Goal: Information Seeking & Learning: Learn about a topic

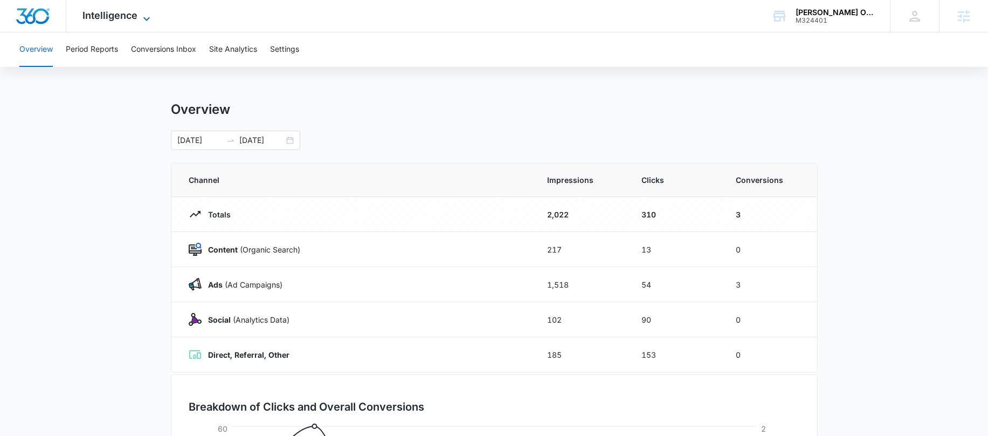
click at [120, 13] on span "Intelligence" at bounding box center [109, 15] width 55 height 11
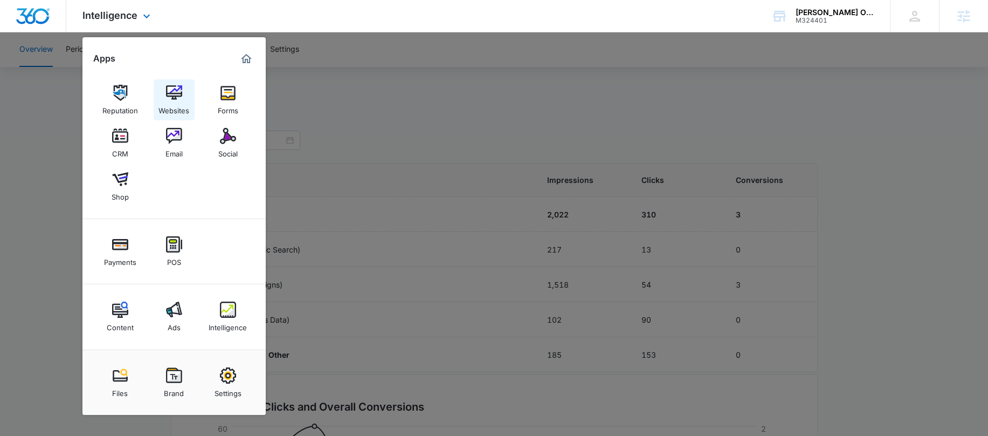
click at [167, 99] on img at bounding box center [174, 93] width 16 height 16
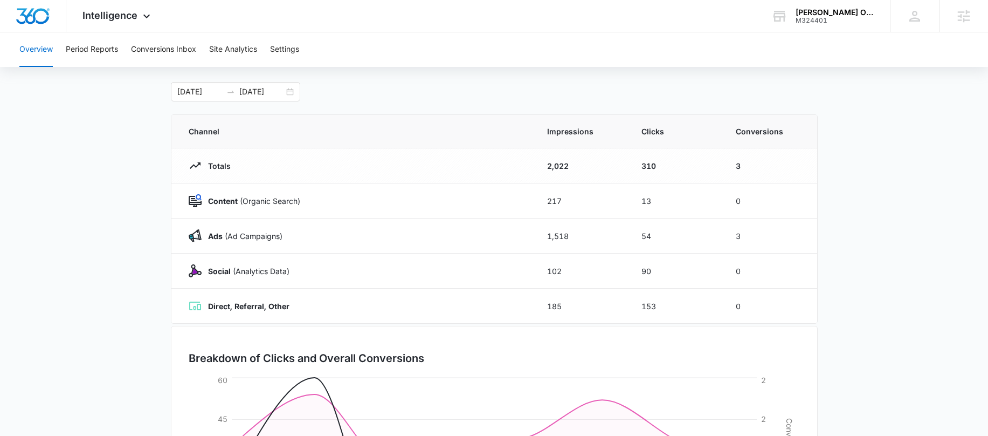
scroll to position [56, 0]
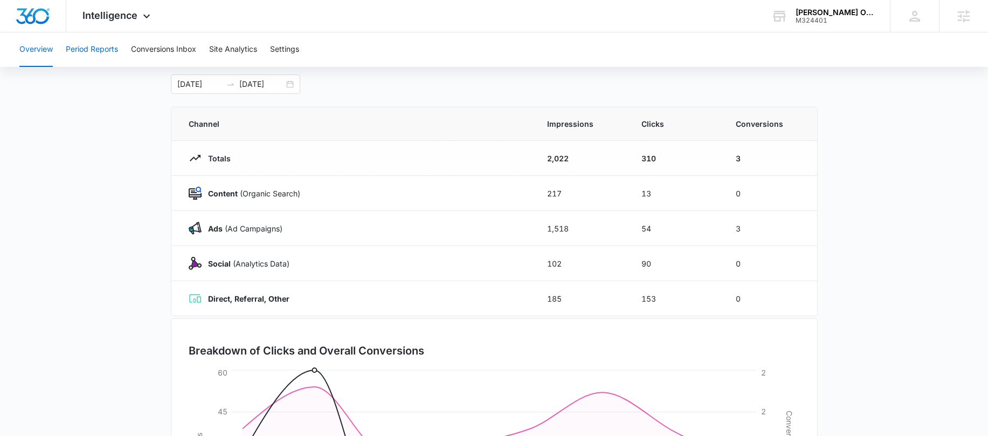
click at [101, 49] on button "Period Reports" at bounding box center [92, 49] width 52 height 35
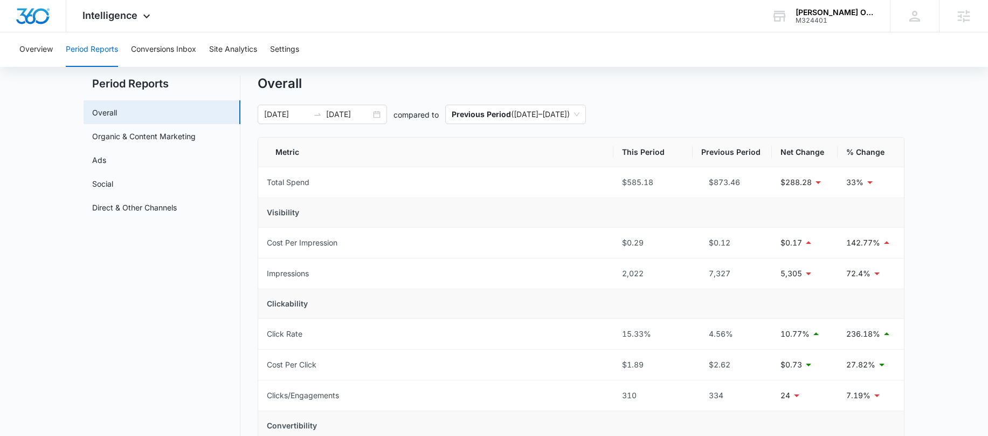
scroll to position [165, 0]
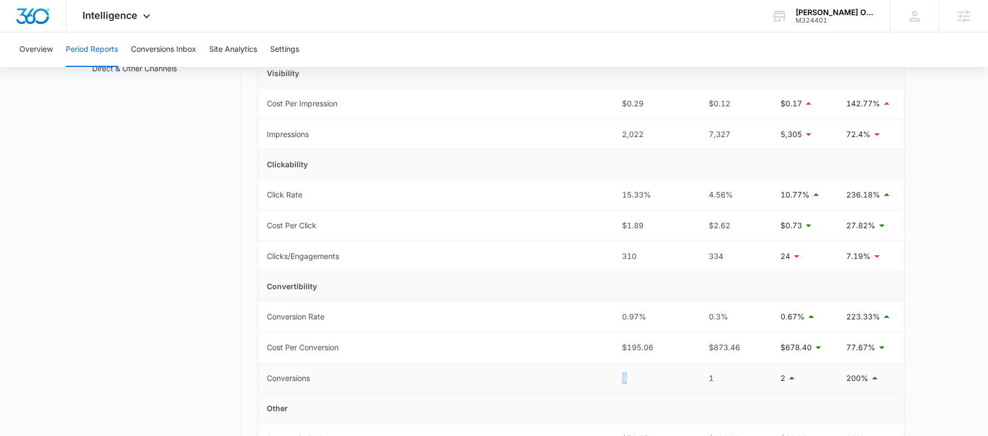
drag, startPoint x: 637, startPoint y: 375, endPoint x: 602, endPoint y: 375, distance: 35.0
click at [601, 375] on tr "Conversions 3 1 2 200%" at bounding box center [581, 378] width 646 height 31
click at [198, 366] on nav "Period Reports Overall Organic & Content Marketing Ads Social Direct & Other Ch…" at bounding box center [162, 352] width 157 height 833
click at [144, 53] on button "Conversions Inbox" at bounding box center [163, 49] width 65 height 35
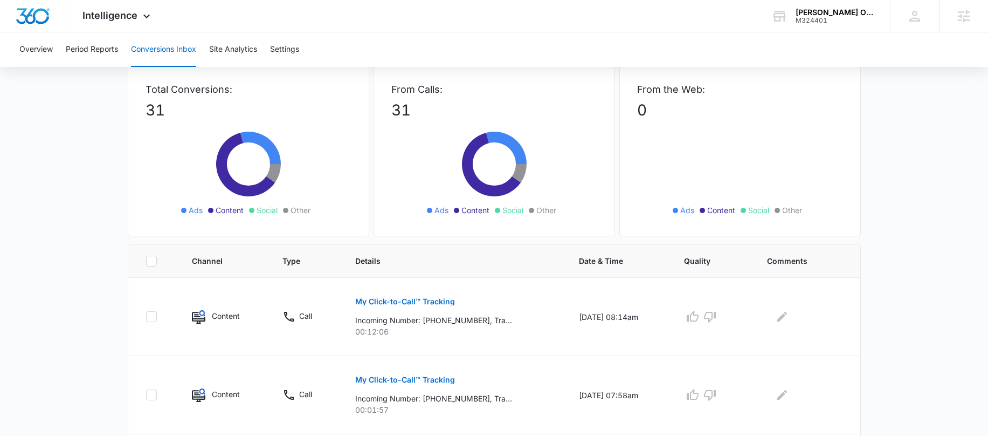
scroll to position [55, 0]
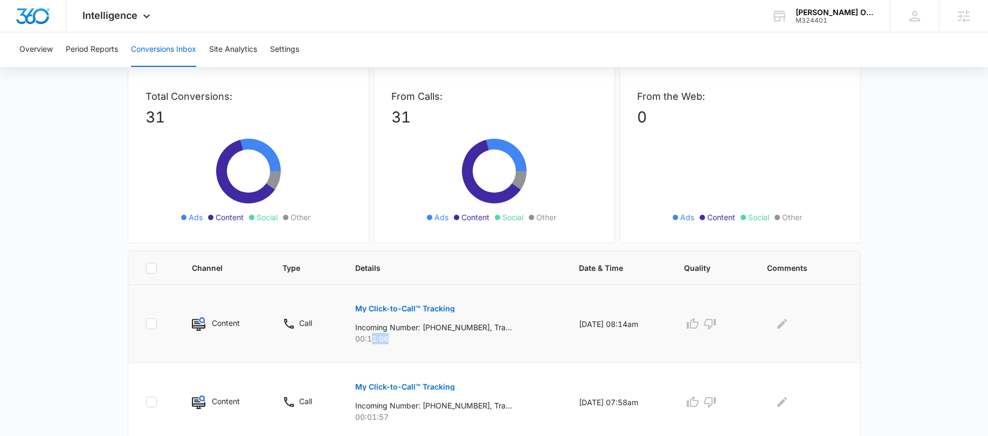
drag, startPoint x: 364, startPoint y: 337, endPoint x: 394, endPoint y: 337, distance: 29.1
click at [394, 337] on p "00:12:06" at bounding box center [454, 338] width 198 height 11
click at [104, 19] on span "Intelligence" at bounding box center [109, 15] width 55 height 11
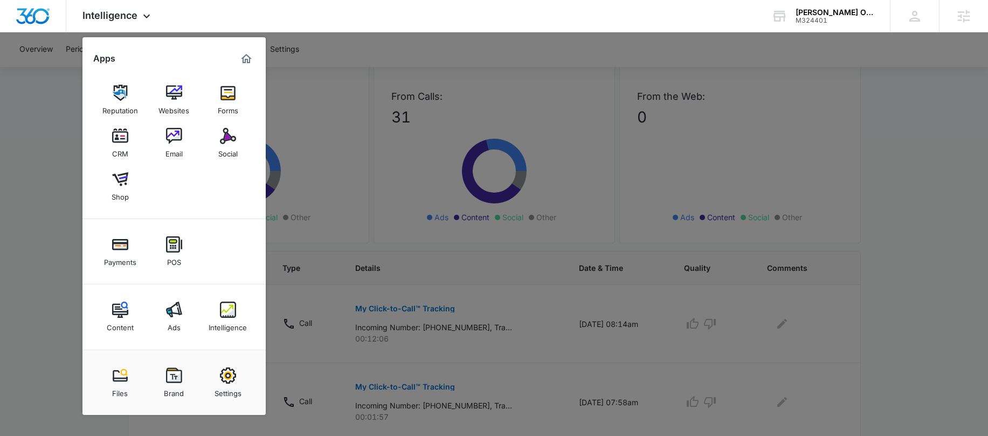
click at [74, 45] on div at bounding box center [494, 218] width 988 height 436
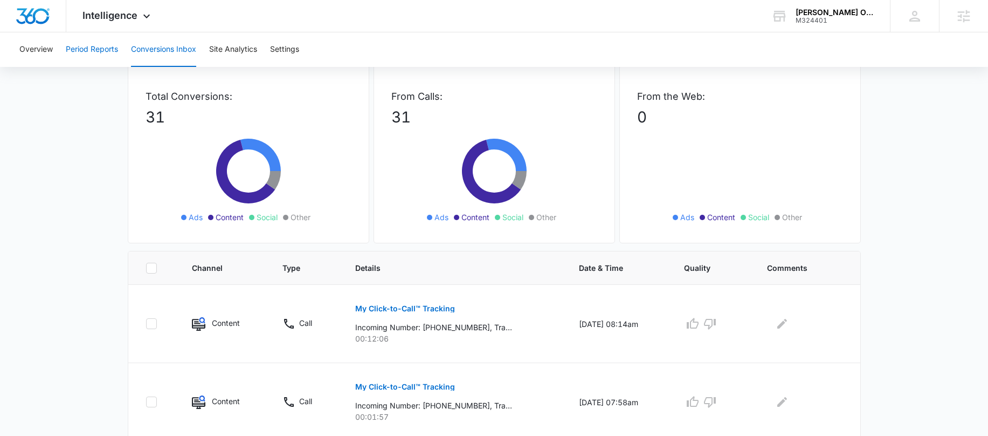
click at [74, 54] on button "Period Reports" at bounding box center [92, 49] width 52 height 35
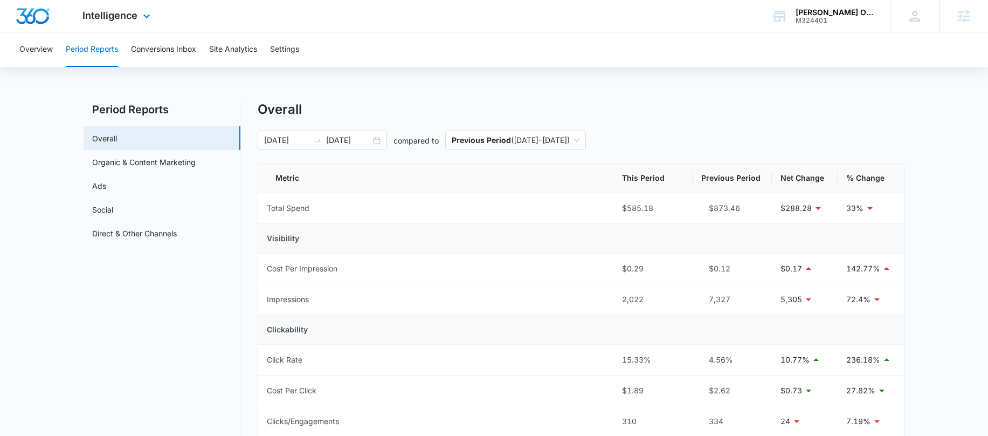
click at [138, 24] on div "Intelligence Apps Reputation Websites Forms CRM Email Social Shop Payments POS …" at bounding box center [117, 16] width 103 height 32
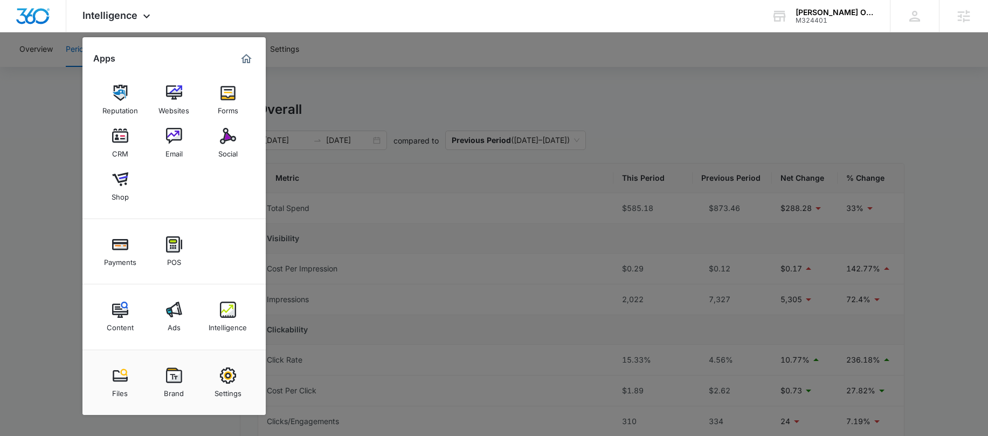
click at [46, 195] on div at bounding box center [494, 218] width 988 height 436
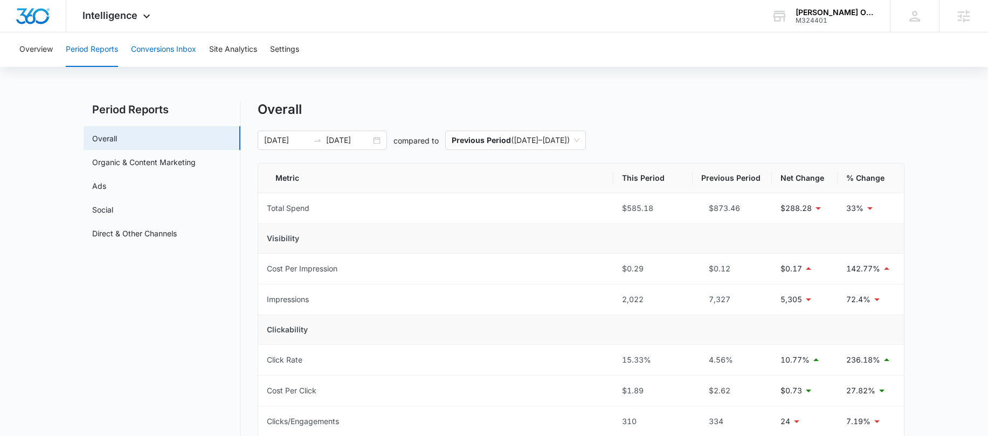
click at [171, 53] on button "Conversions Inbox" at bounding box center [163, 49] width 65 height 35
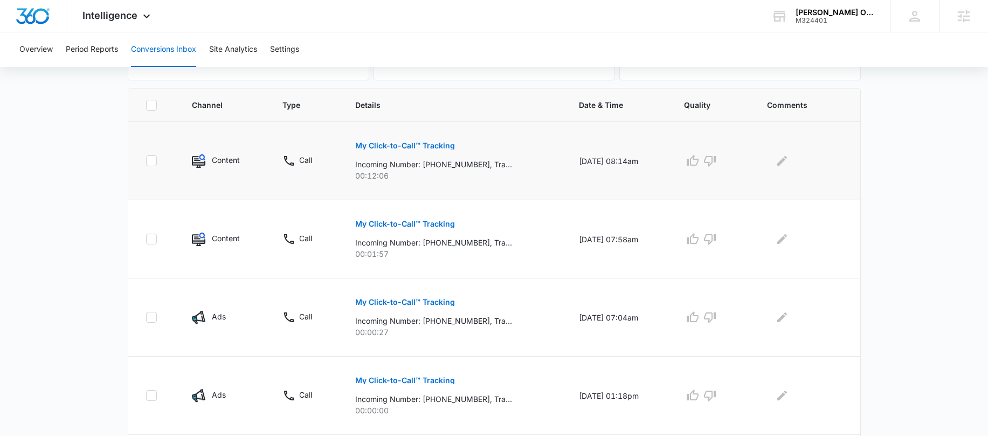
scroll to position [219, 0]
click at [100, 38] on button "Period Reports" at bounding box center [92, 49] width 52 height 35
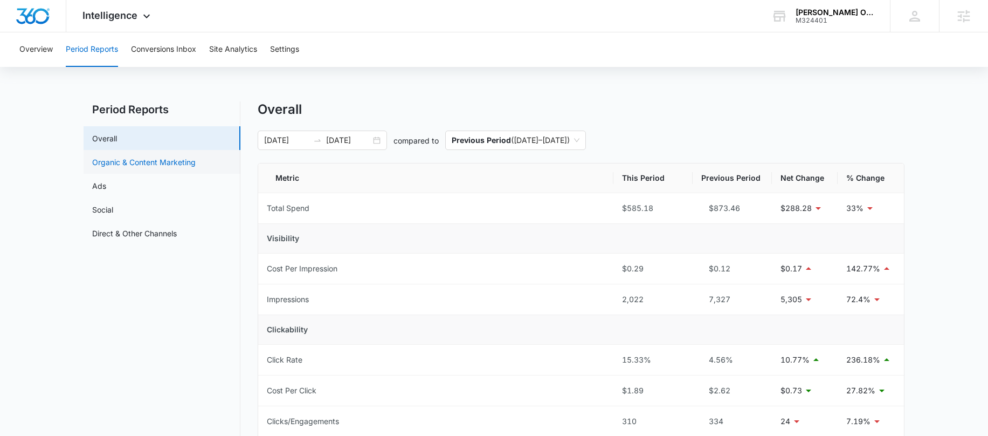
click at [175, 167] on link "Organic & Content Marketing" at bounding box center [144, 161] width 104 height 11
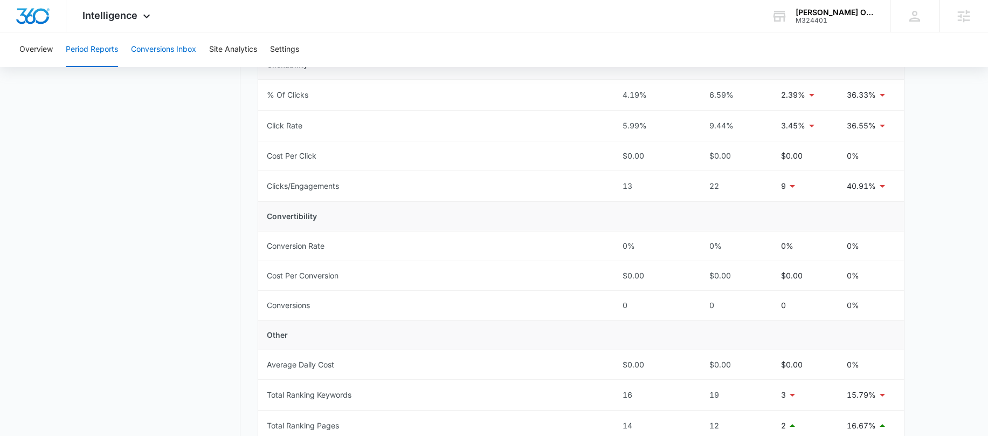
scroll to position [253, 0]
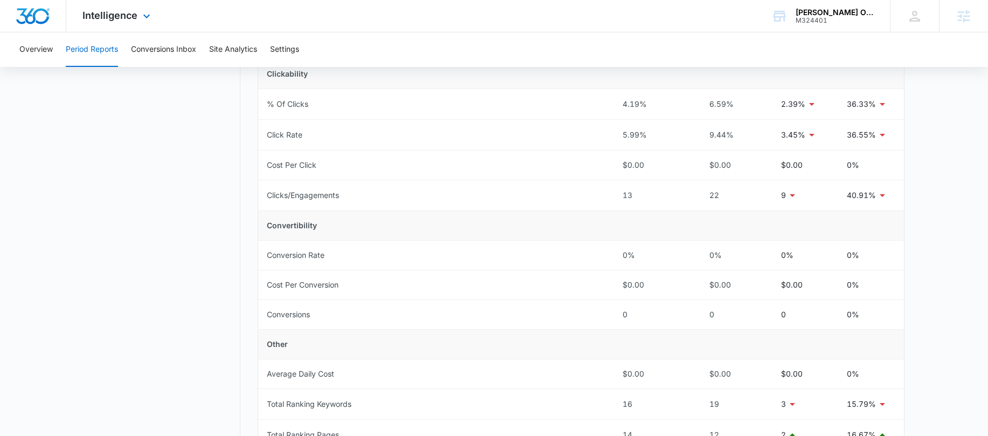
click at [125, 29] on div "Intelligence Apps Reputation Websites Forms CRM Email Social Shop Payments POS …" at bounding box center [117, 16] width 103 height 32
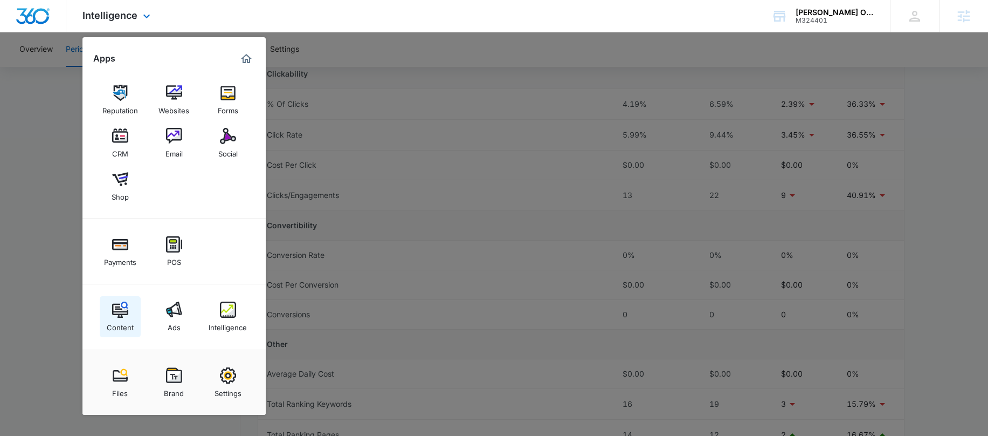
click at [123, 298] on link "Content" at bounding box center [120, 316] width 41 height 41
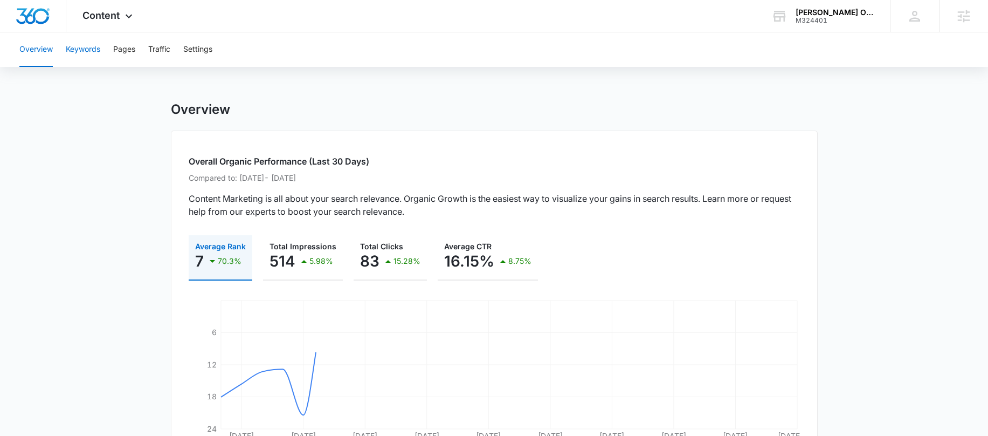
click at [73, 58] on button "Keywords" at bounding box center [83, 49] width 35 height 35
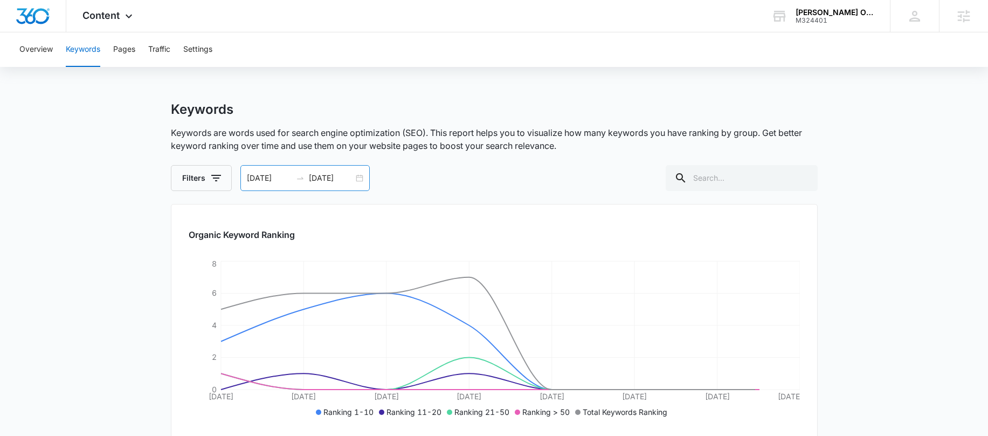
click at [354, 185] on div "[DATE] [DATE]" at bounding box center [304, 178] width 129 height 26
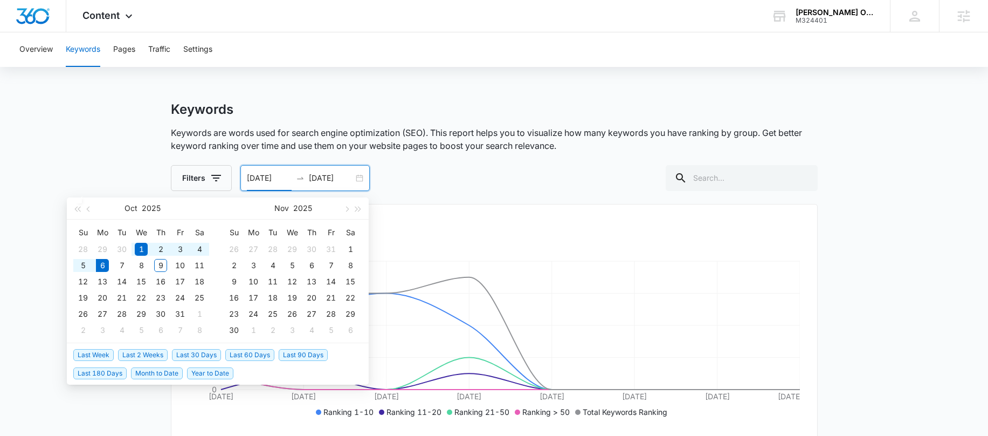
click at [310, 355] on span "Last 90 Days" at bounding box center [303, 355] width 49 height 12
type input "[DATE]"
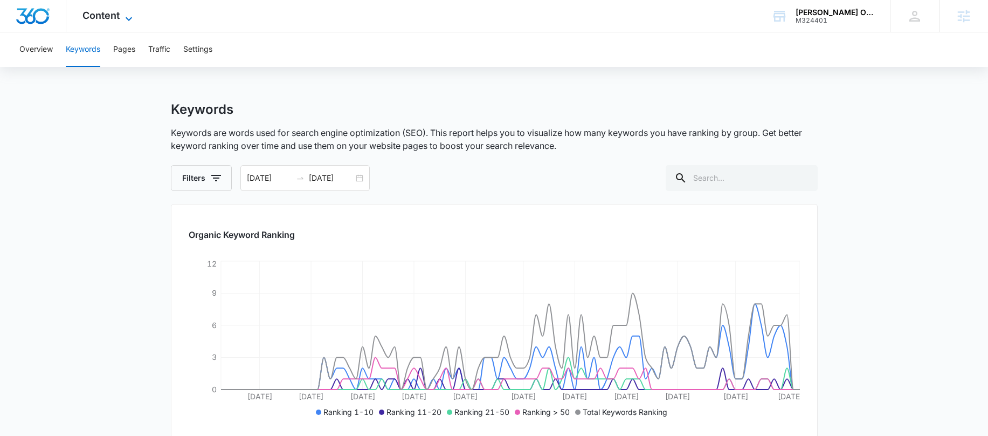
click at [94, 10] on span "Content" at bounding box center [100, 15] width 37 height 11
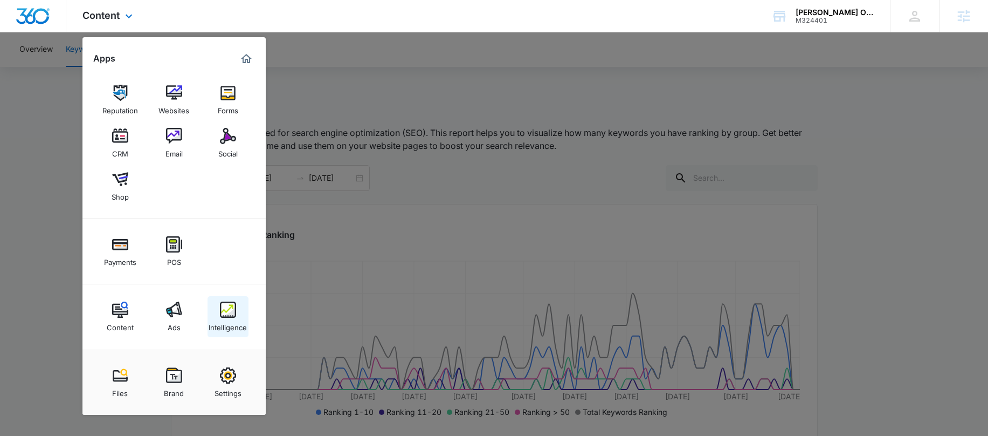
click at [224, 316] on img at bounding box center [228, 309] width 16 height 16
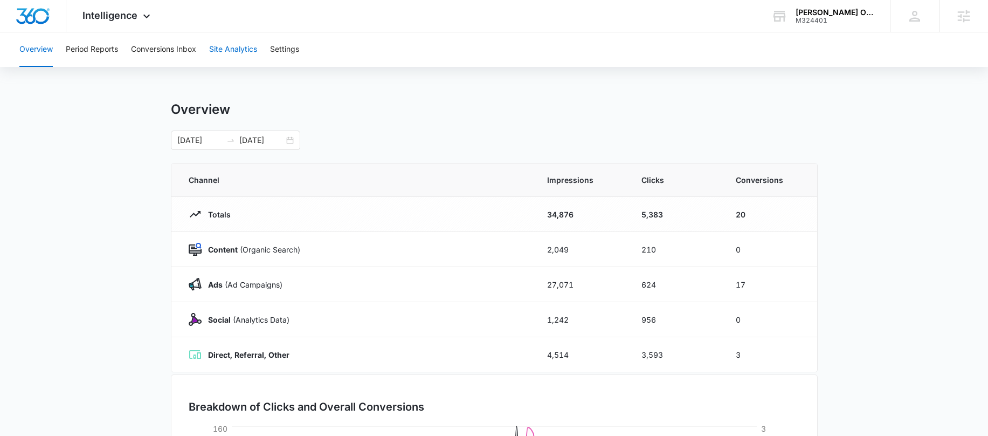
click at [231, 51] on button "Site Analytics" at bounding box center [233, 49] width 48 height 35
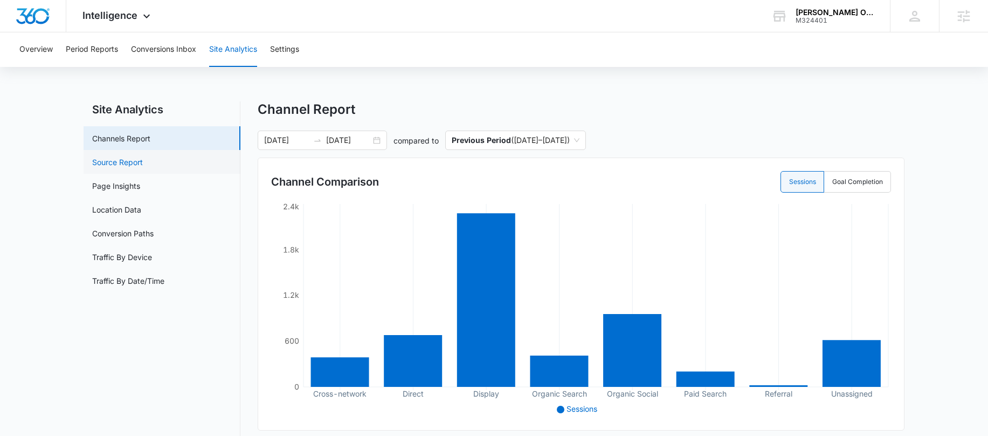
click at [102, 166] on link "Source Report" at bounding box center [117, 161] width 51 height 11
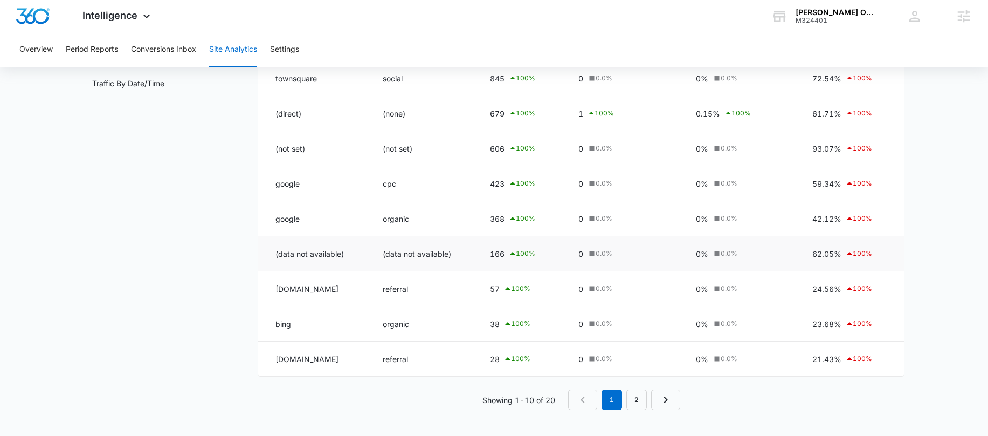
scroll to position [195, 0]
click at [645, 398] on link "2" at bounding box center [636, 401] width 20 height 20
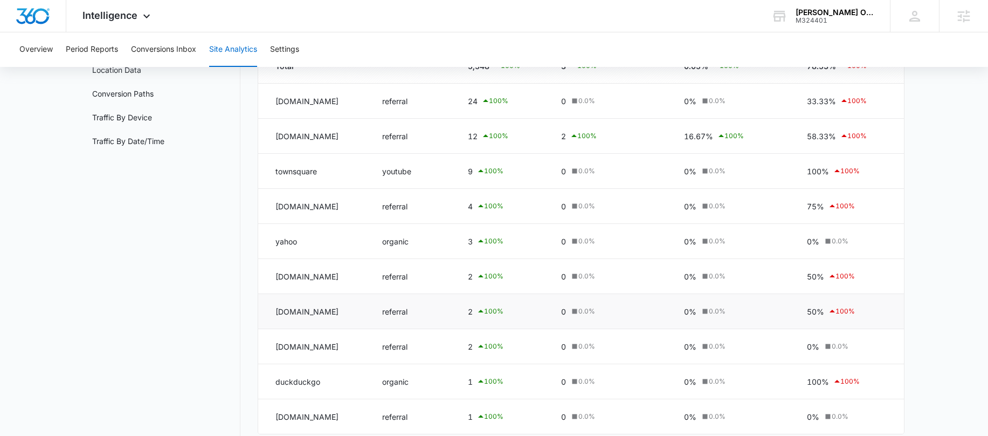
scroll to position [197, 0]
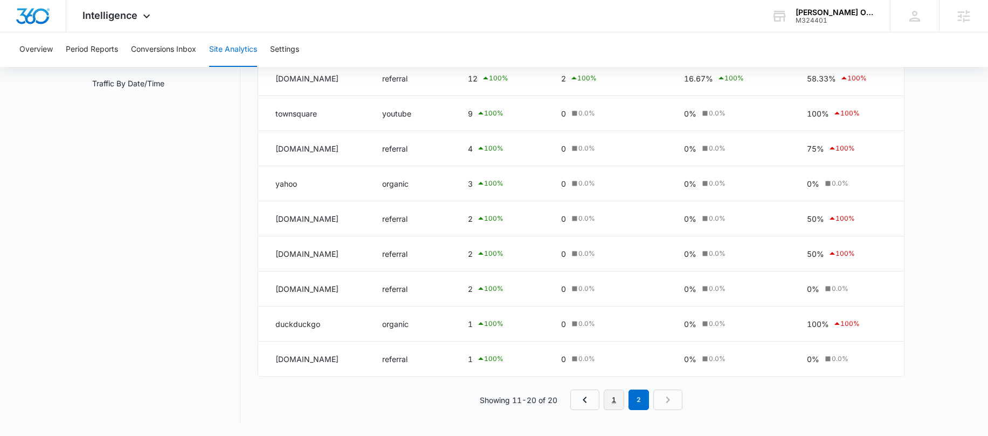
click at [610, 397] on link "1" at bounding box center [614, 399] width 20 height 20
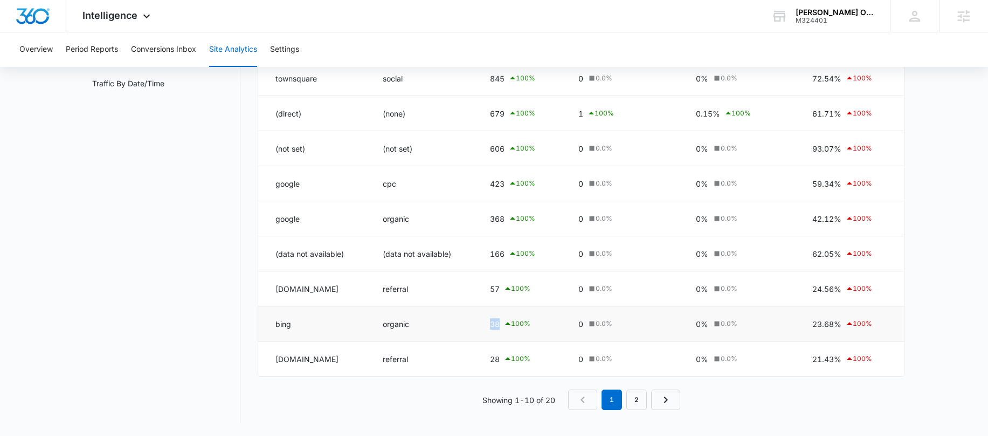
drag, startPoint x: 492, startPoint y: 325, endPoint x: 503, endPoint y: 325, distance: 10.8
click at [503, 325] on div "38 100 %" at bounding box center [521, 323] width 63 height 13
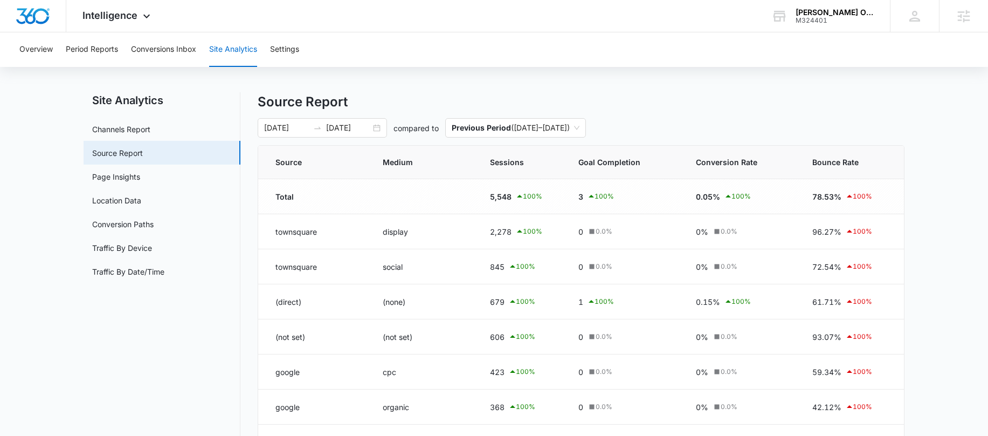
scroll to position [8, 0]
click at [114, 51] on button "Period Reports" at bounding box center [92, 49] width 52 height 35
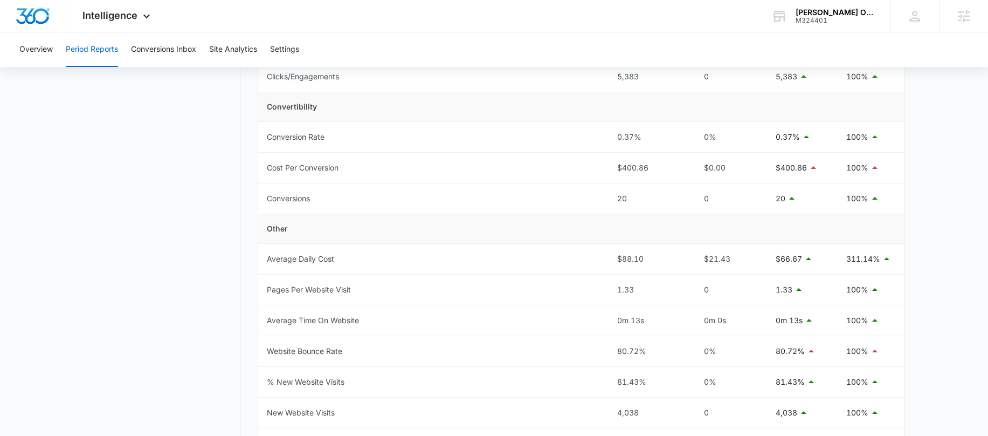
scroll to position [348, 0]
click at [130, 12] on span "Intelligence" at bounding box center [109, 15] width 55 height 11
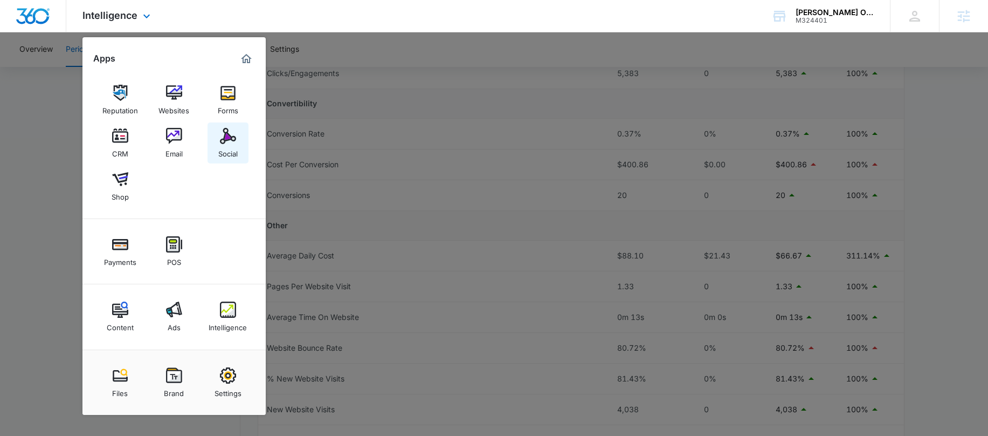
click at [238, 147] on link "Social" at bounding box center [228, 142] width 41 height 41
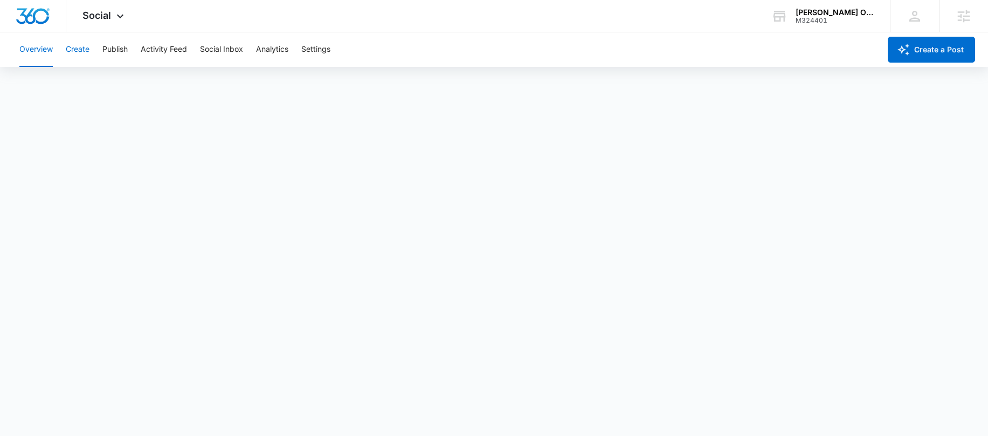
click at [74, 52] on button "Create" at bounding box center [78, 49] width 24 height 35
click at [105, 89] on button "Approvals" at bounding box center [105, 82] width 36 height 30
click at [59, 78] on button "Content Library" at bounding box center [46, 82] width 55 height 30
click at [314, 44] on button "Settings" at bounding box center [315, 49] width 29 height 35
click at [845, 9] on div "[PERSON_NAME] Occupational and Physical Therapy" at bounding box center [835, 12] width 79 height 9
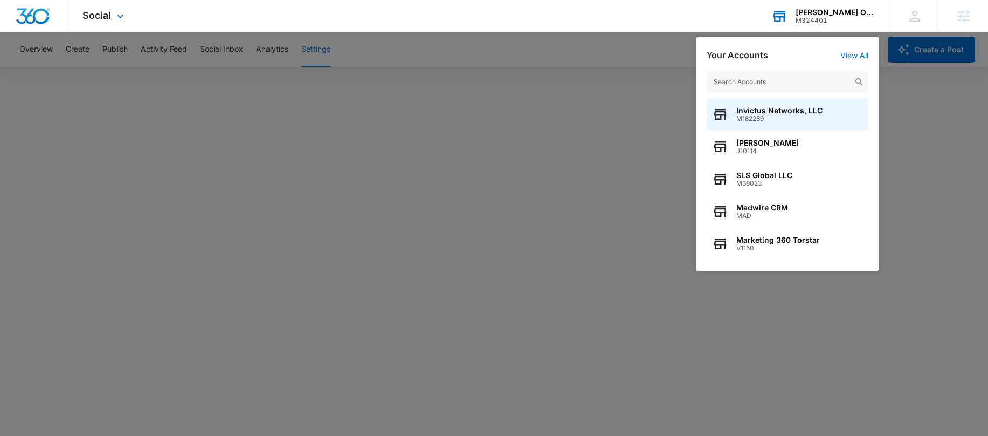
click at [796, 78] on input "text" at bounding box center [788, 82] width 162 height 22
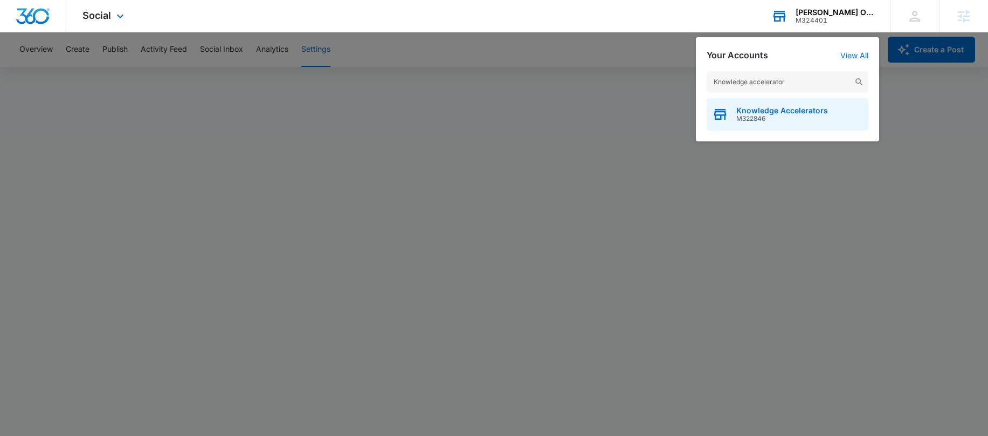
type input "Knowledge accelerator"
click at [804, 109] on span "Knowledge Accelerators" at bounding box center [782, 110] width 92 height 9
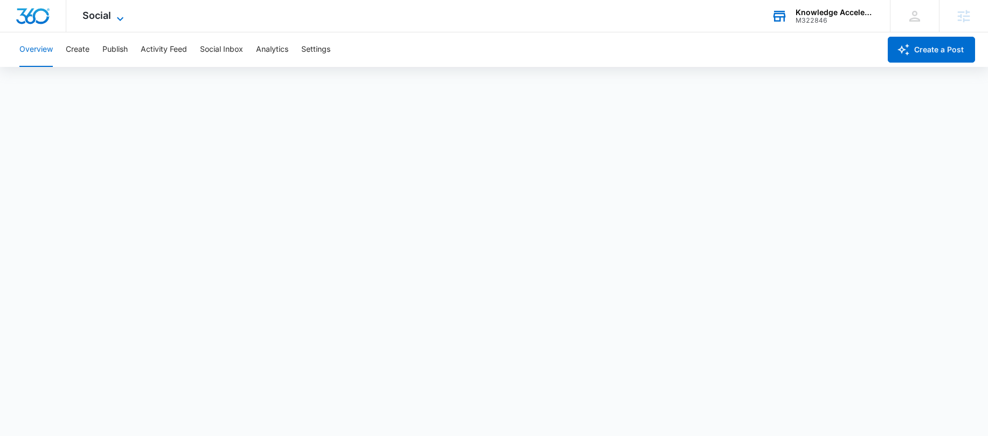
click at [109, 17] on span "Social" at bounding box center [96, 15] width 29 height 11
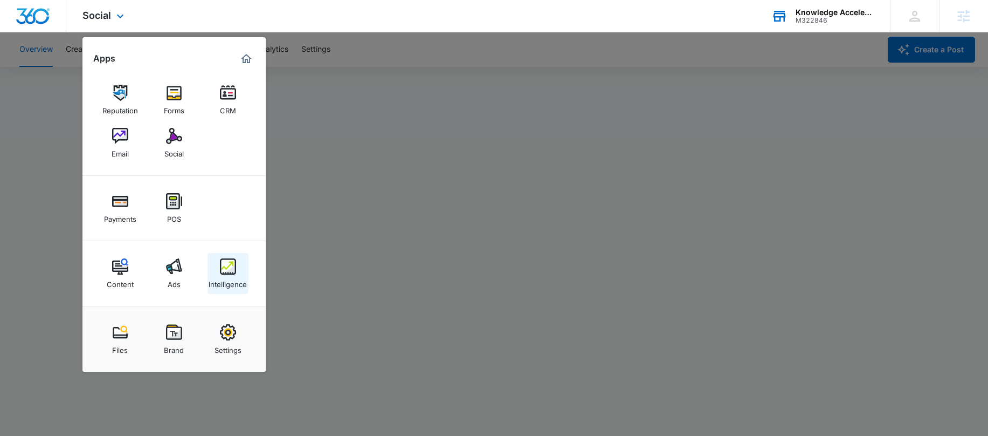
click at [228, 262] on img at bounding box center [228, 266] width 16 height 16
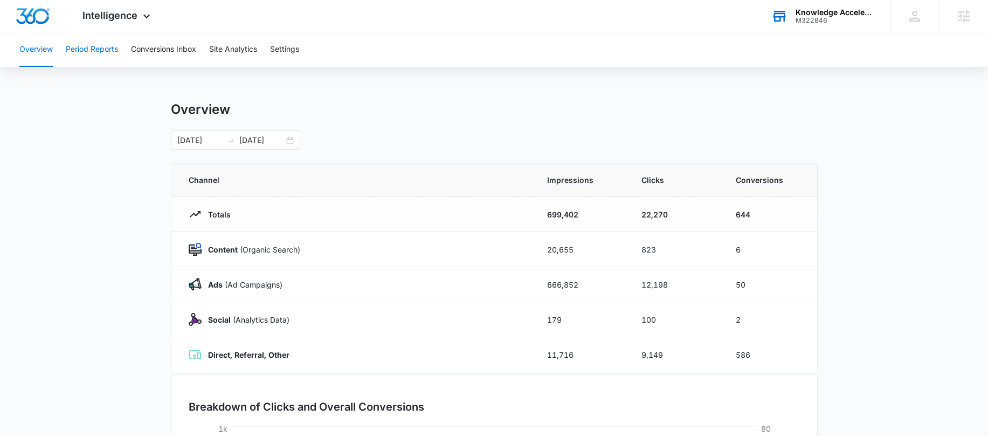
click at [82, 48] on button "Period Reports" at bounding box center [92, 49] width 52 height 35
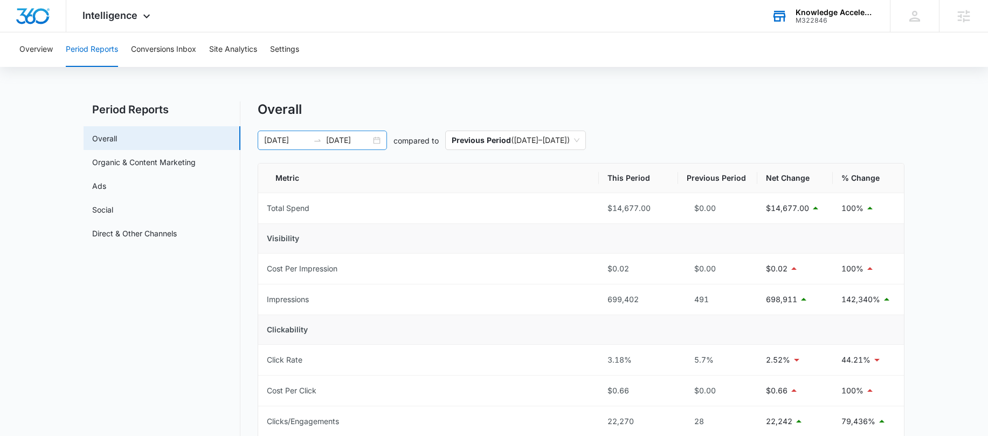
click at [382, 142] on div "[DATE] [DATE]" at bounding box center [322, 139] width 129 height 19
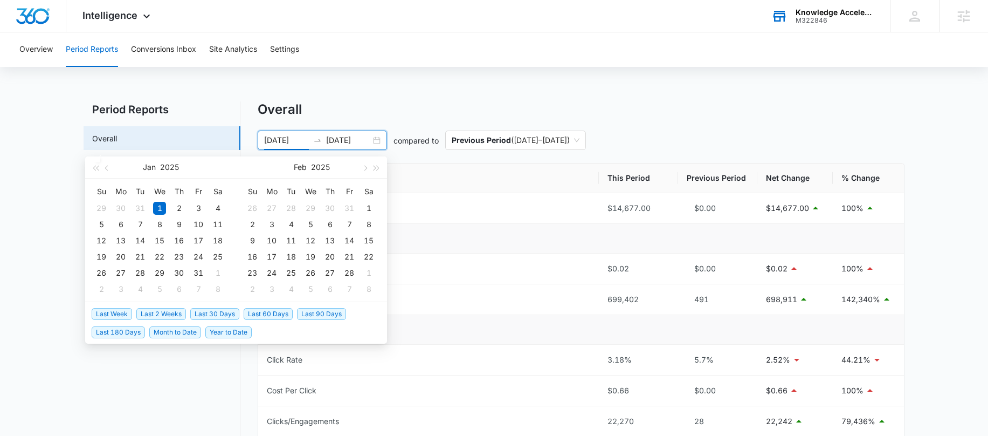
click at [205, 314] on span "Last 30 Days" at bounding box center [214, 314] width 49 height 12
type input "[DATE]"
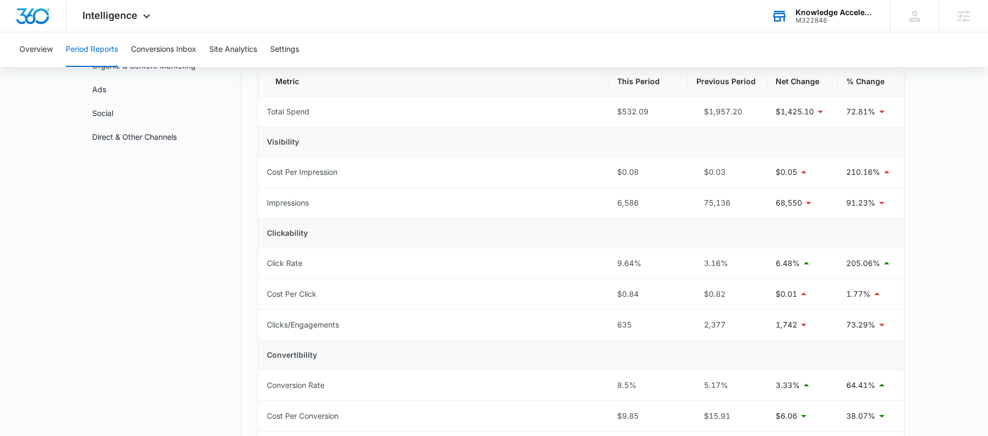
scroll to position [37, 0]
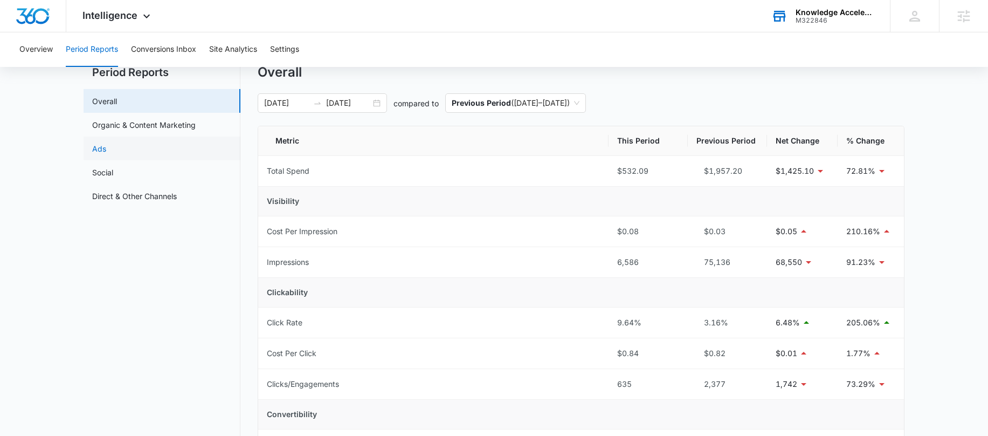
click at [106, 149] on link "Ads" at bounding box center [99, 148] width 14 height 11
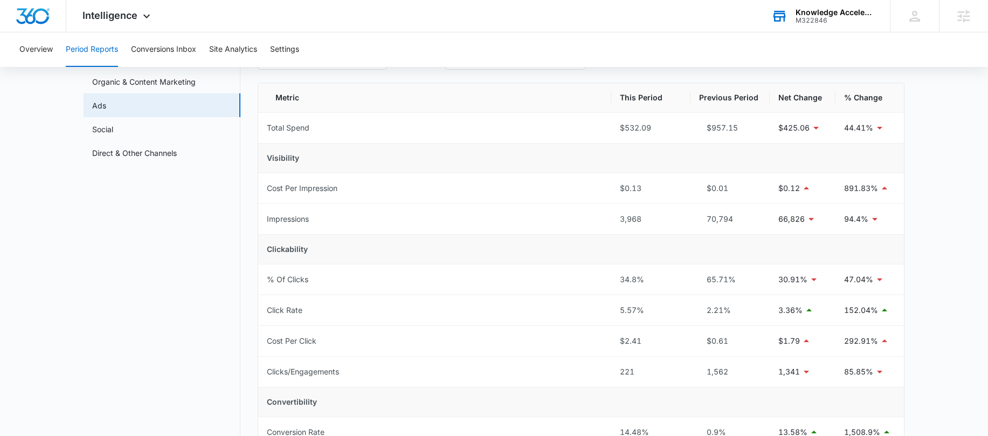
scroll to position [66, 0]
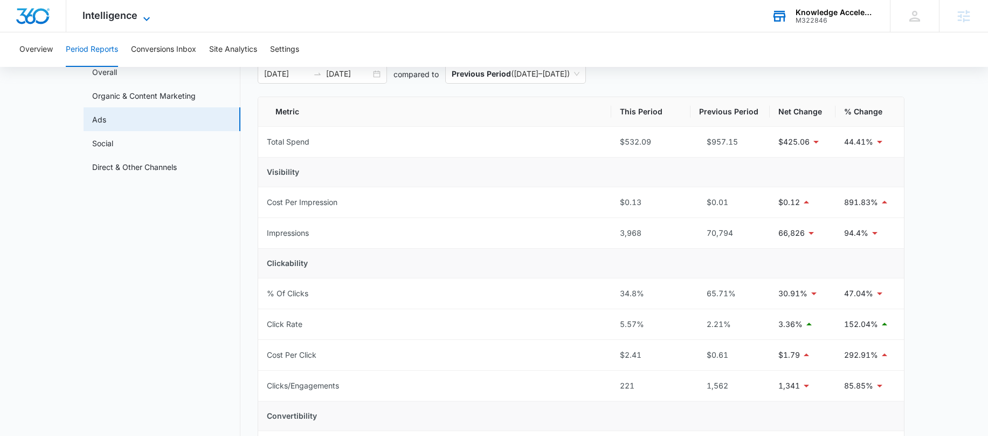
click at [96, 15] on span "Intelligence" at bounding box center [109, 15] width 55 height 11
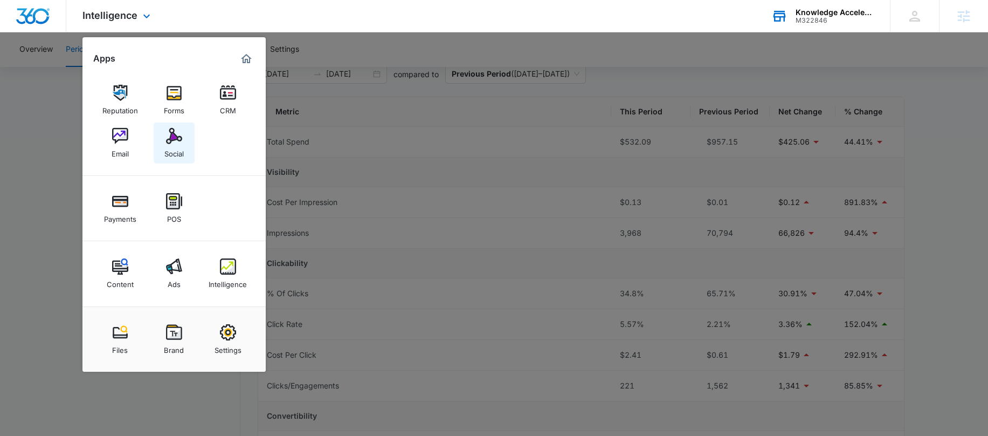
click at [169, 144] on div "Social" at bounding box center [173, 151] width 19 height 14
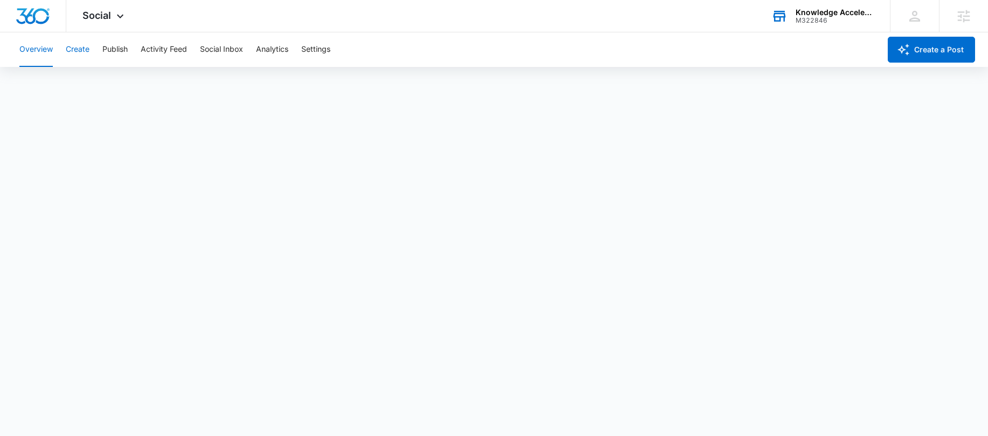
click at [85, 54] on button "Create" at bounding box center [78, 49] width 24 height 35
click at [110, 82] on button "Approvals" at bounding box center [105, 82] width 36 height 30
click at [114, 52] on button "Publish" at bounding box center [114, 49] width 25 height 35
click at [98, 18] on span "Social" at bounding box center [96, 15] width 29 height 11
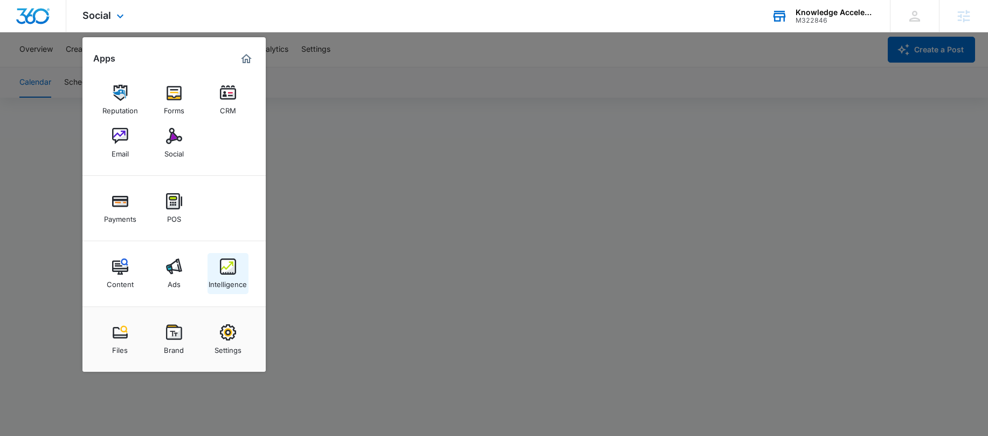
click at [230, 261] on img at bounding box center [228, 266] width 16 height 16
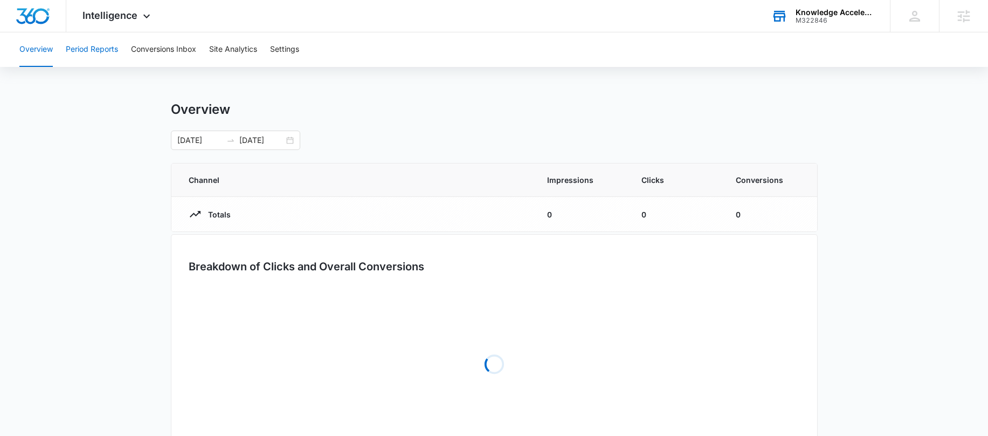
click at [101, 57] on button "Period Reports" at bounding box center [92, 49] width 52 height 35
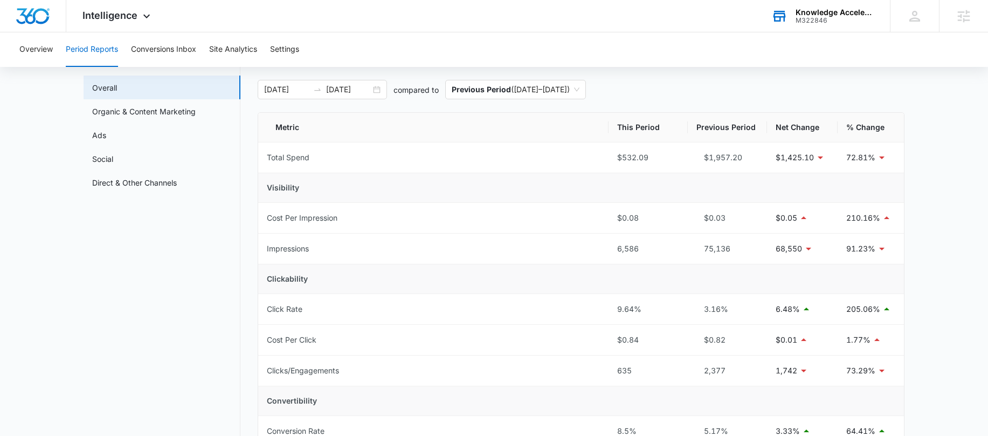
scroll to position [49, 0]
click at [106, 140] on link "Ads" at bounding box center [99, 136] width 14 height 11
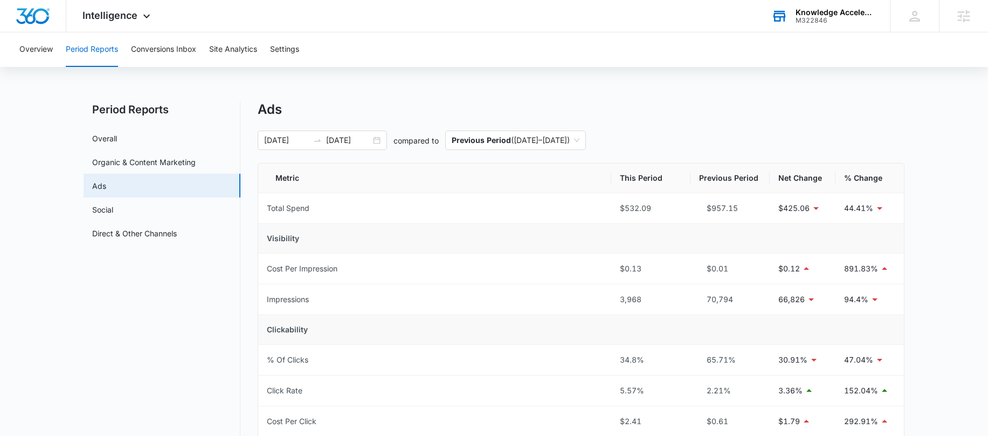
click at [236, 346] on nav "Period Reports Overall Organic & Content Marketing Ads Social Direct & Other Ch…" at bounding box center [162, 439] width 157 height 677
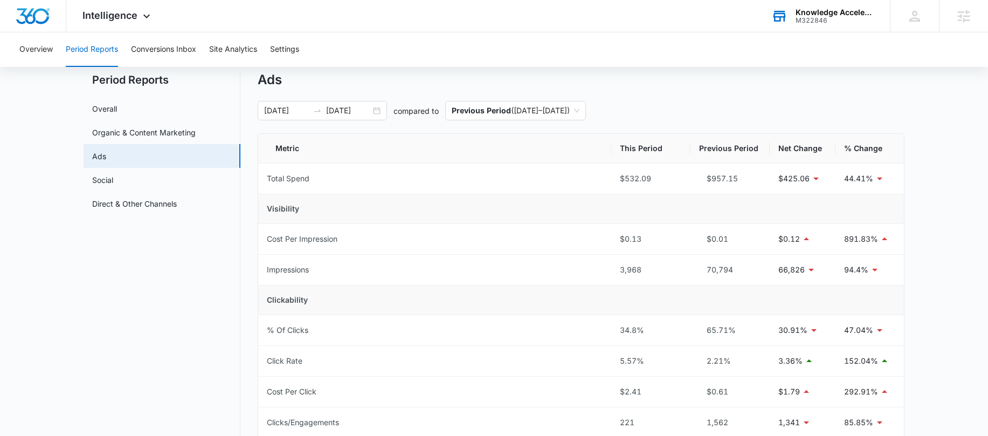
scroll to position [32, 0]
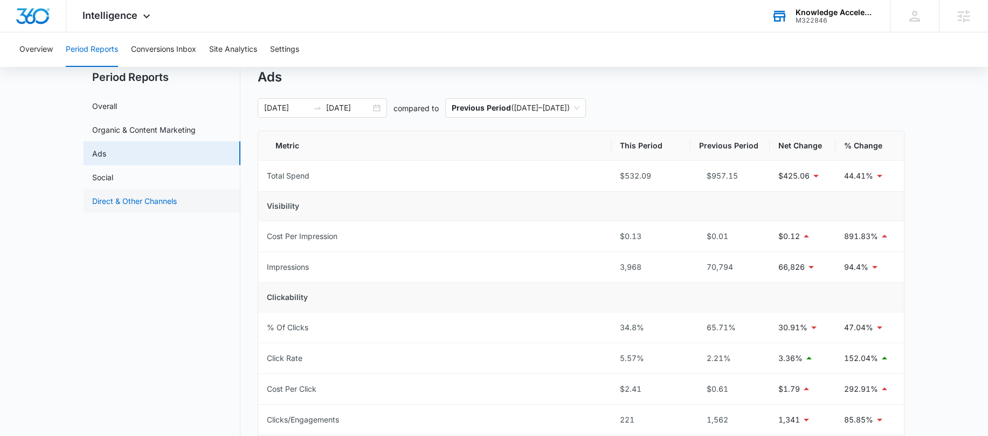
click at [157, 206] on link "Direct & Other Channels" at bounding box center [134, 200] width 85 height 11
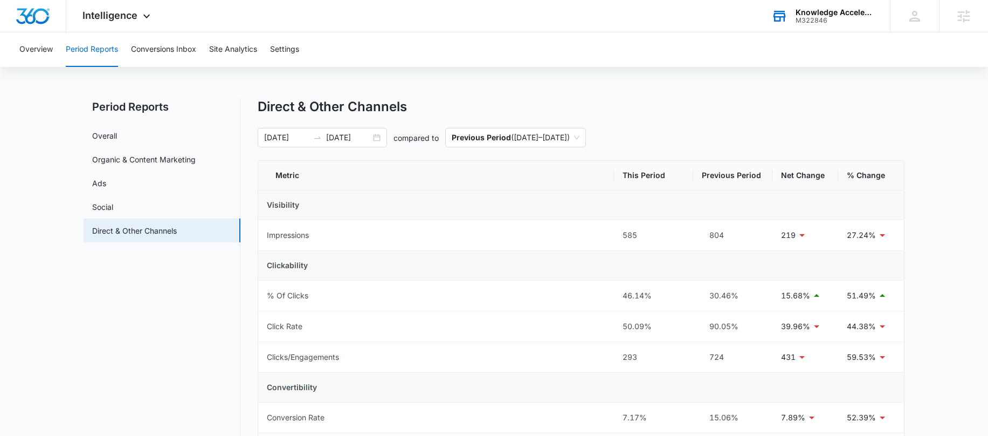
scroll to position [1, 0]
click at [125, 160] on link "Organic & Content Marketing" at bounding box center [144, 160] width 104 height 11
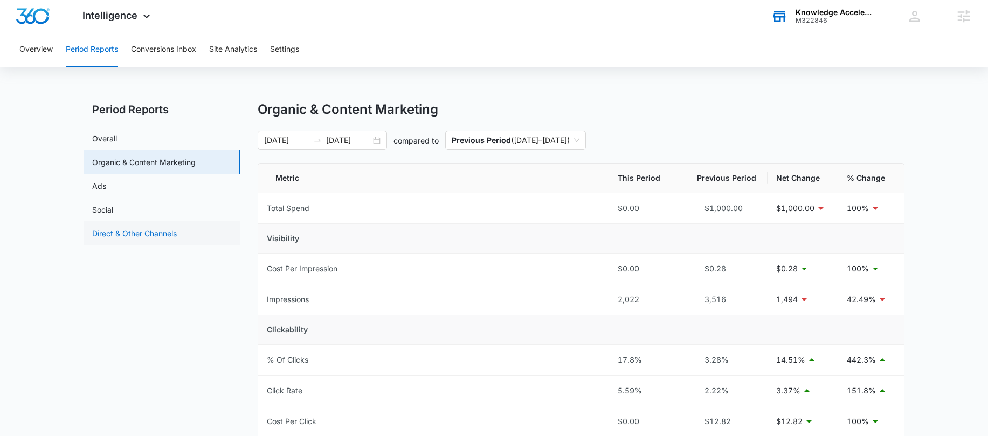
click at [177, 235] on link "Direct & Other Channels" at bounding box center [134, 233] width 85 height 11
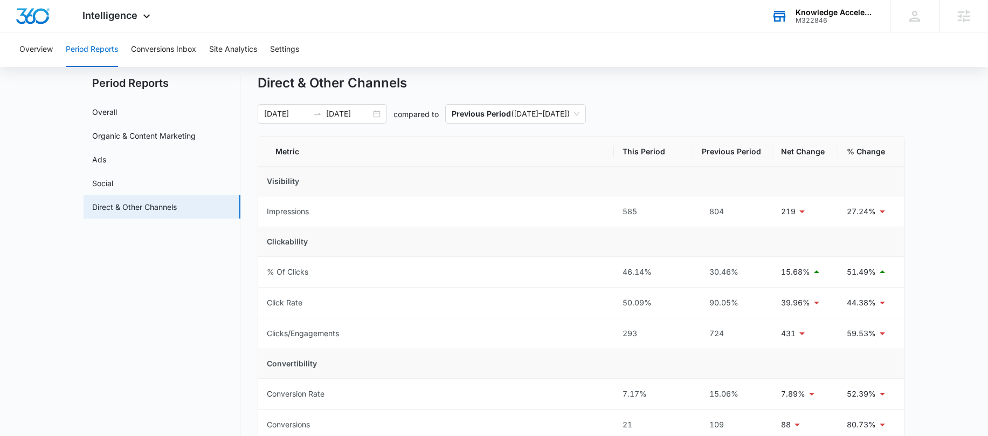
scroll to position [25, 0]
click at [135, 141] on link "Organic & Content Marketing" at bounding box center [144, 137] width 104 height 11
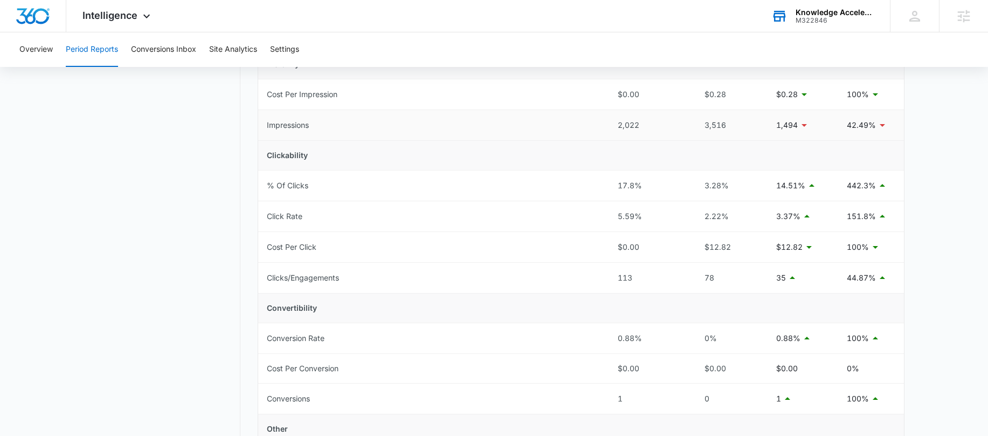
scroll to position [174, 0]
drag, startPoint x: 635, startPoint y: 401, endPoint x: 564, endPoint y: 401, distance: 70.6
click at [564, 401] on tr "Conversions 1 0 1 100%" at bounding box center [581, 399] width 646 height 31
click at [632, 399] on div "1" at bounding box center [649, 399] width 62 height 12
click at [224, 285] on nav "Period Reports Overall Organic & Content Marketing Ads Social Direct & Other Ch…" at bounding box center [162, 297] width 157 height 738
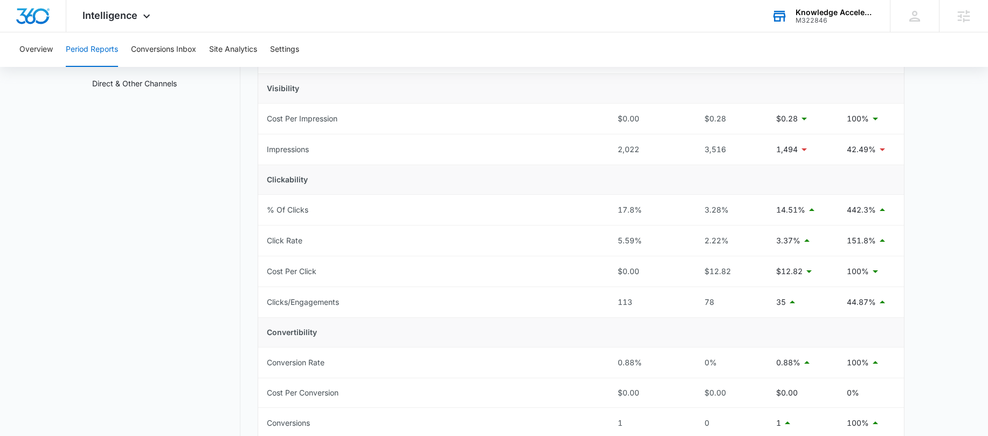
scroll to position [148, 0]
click at [150, 170] on nav "Period Reports Overall Organic & Content Marketing Ads Social Direct & Other Ch…" at bounding box center [162, 323] width 157 height 738
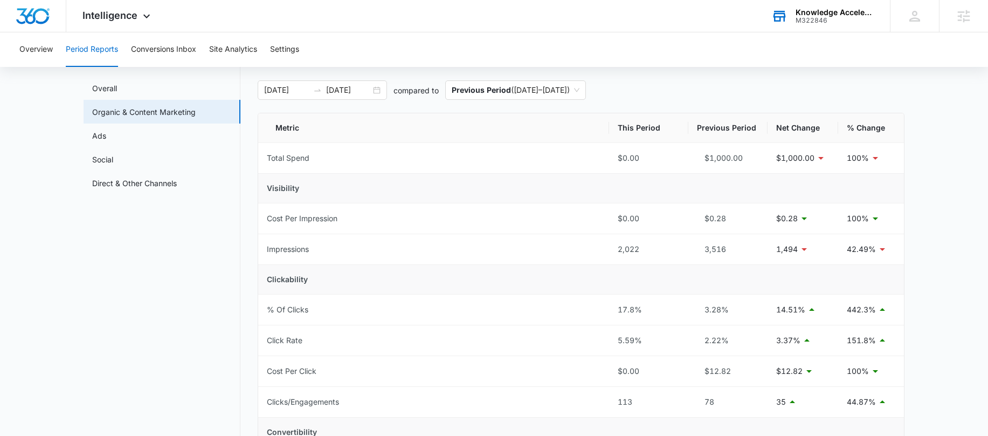
scroll to position [53, 0]
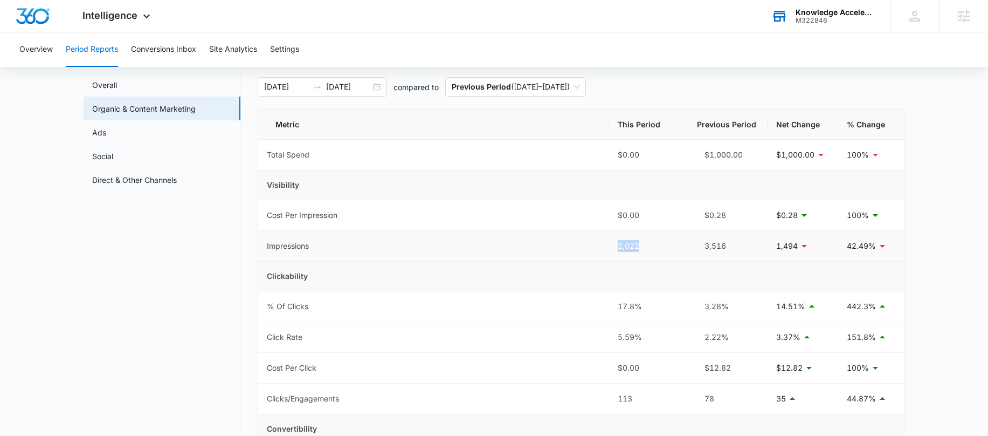
drag, startPoint x: 604, startPoint y: 251, endPoint x: 642, endPoint y: 251, distance: 37.7
click at [642, 251] on tr "Impressions 2,022 3,516 1,494 42.49%" at bounding box center [581, 246] width 646 height 31
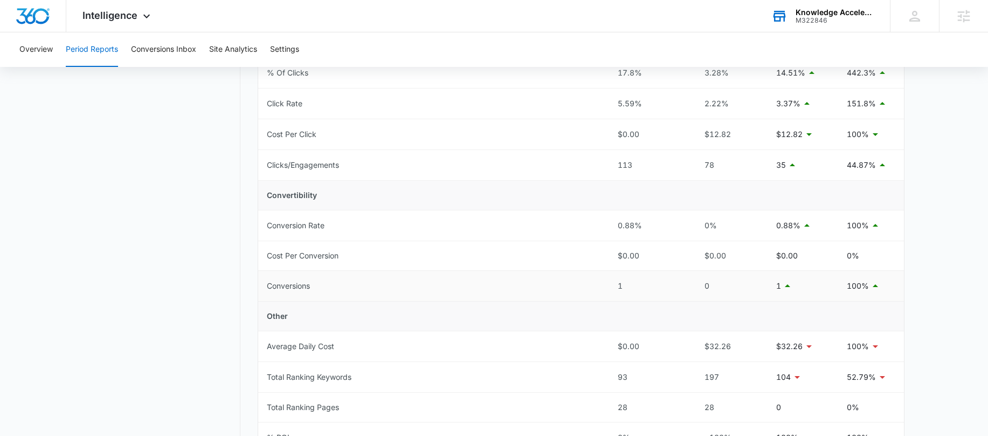
scroll to position [299, 0]
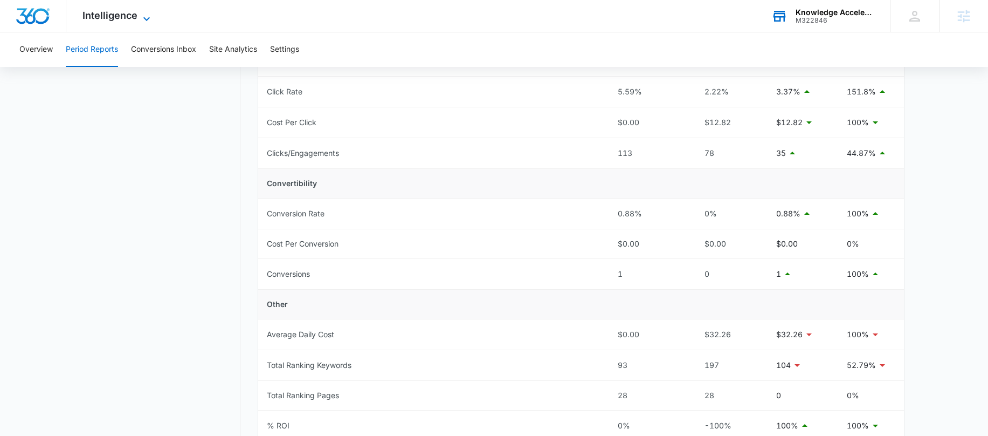
click at [128, 19] on span "Intelligence" at bounding box center [109, 15] width 55 height 11
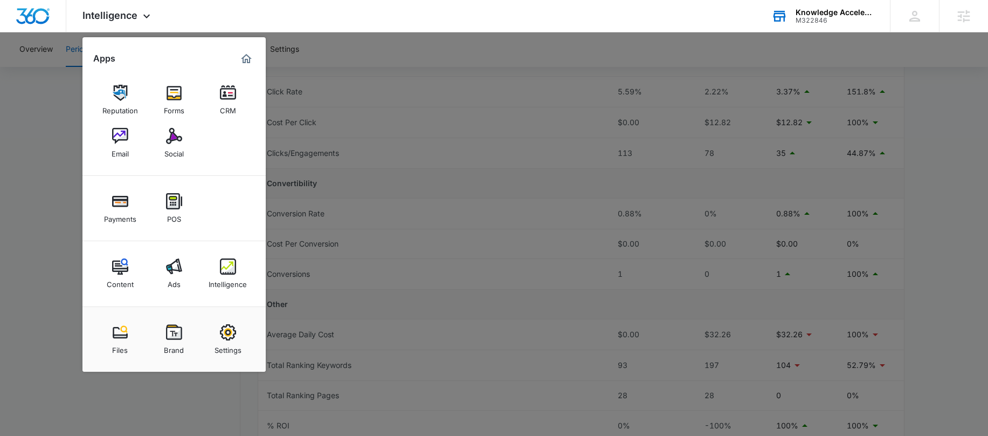
click at [47, 145] on div at bounding box center [494, 218] width 988 height 436
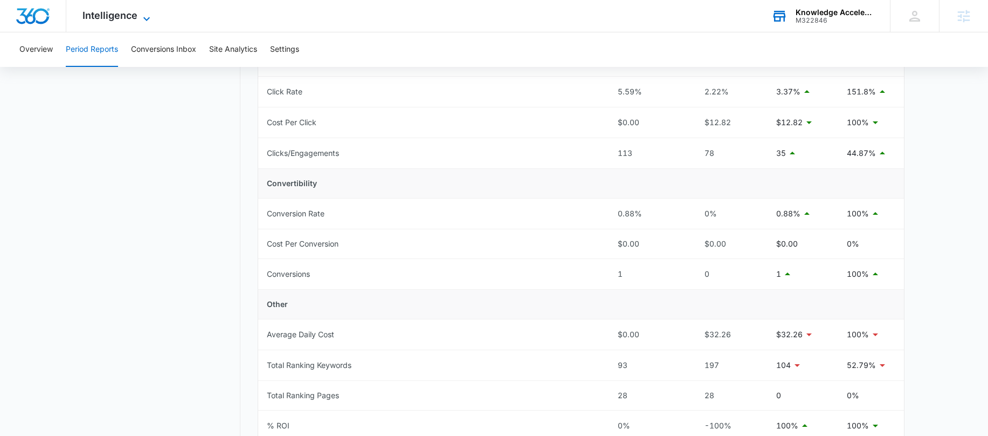
click at [122, 12] on span "Intelligence" at bounding box center [109, 15] width 55 height 11
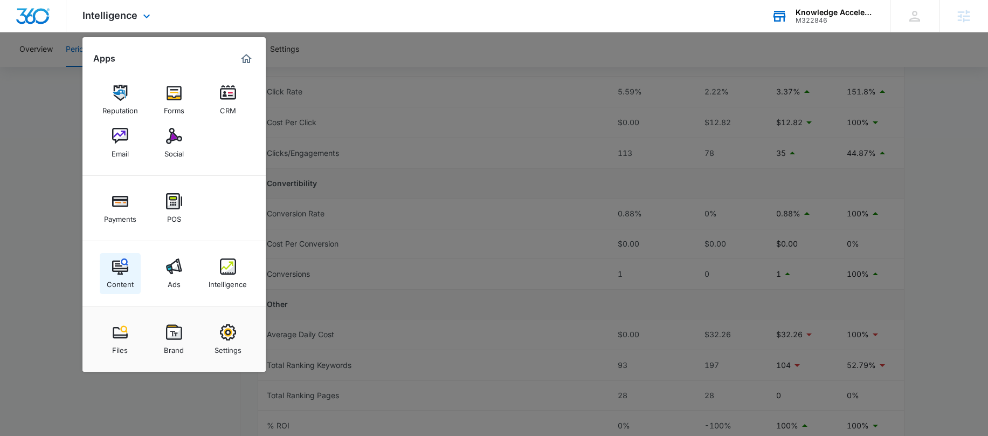
click at [124, 278] on div "Content" at bounding box center [120, 281] width 27 height 14
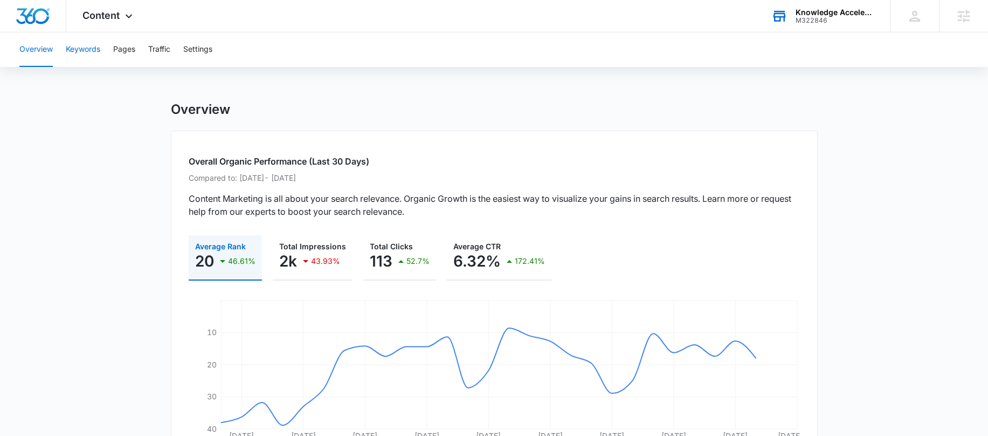
click at [77, 61] on button "Keywords" at bounding box center [83, 49] width 35 height 35
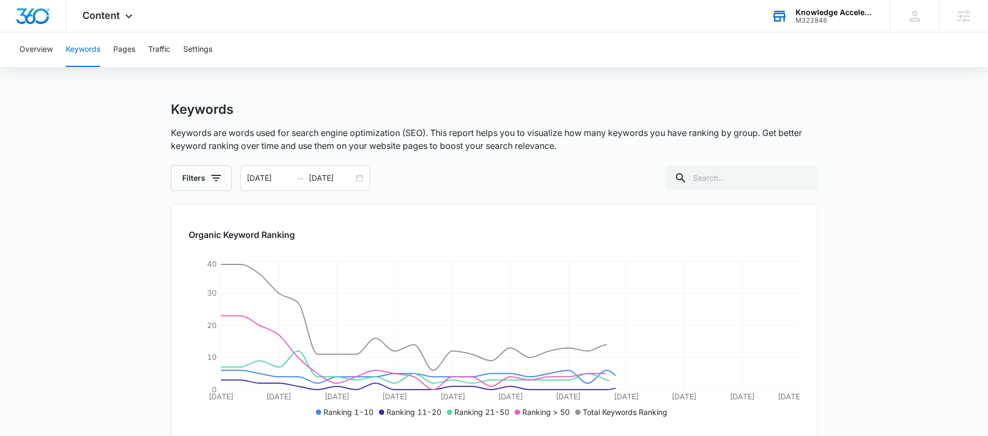
scroll to position [50, 0]
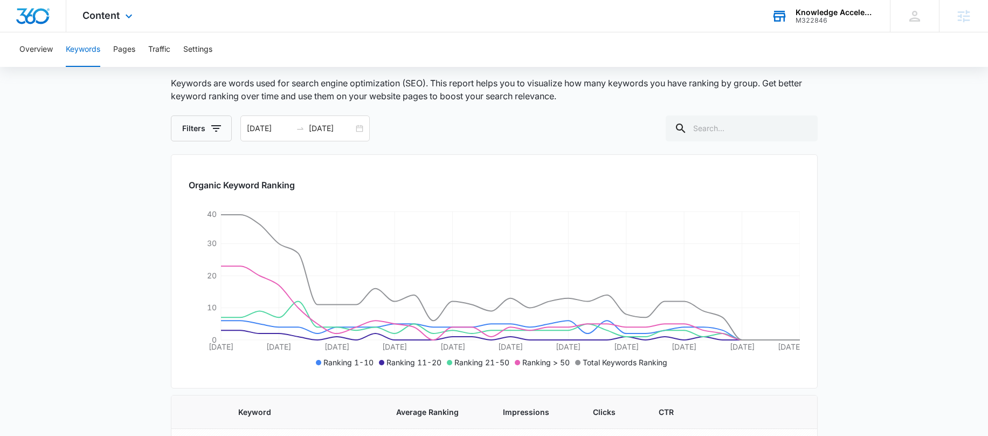
click at [96, 23] on div "Content Apps Reputation Forms CRM Email Social Payments POS Content Ads Intelli…" at bounding box center [108, 16] width 85 height 32
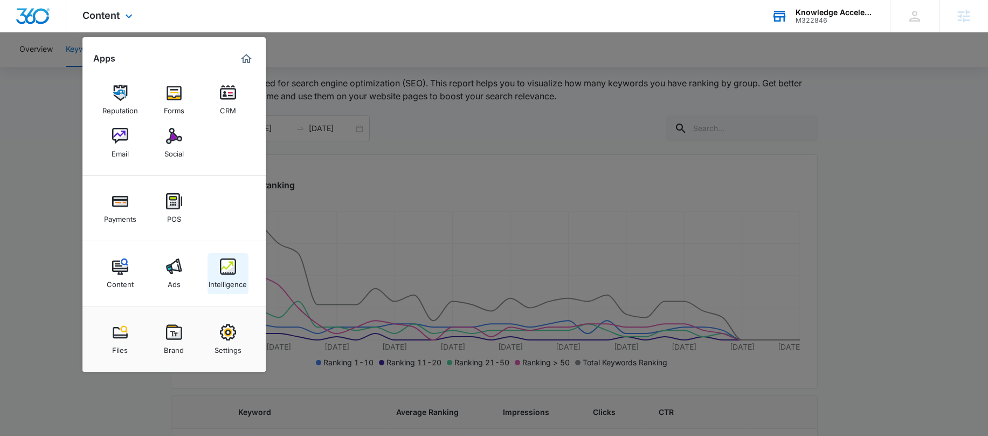
click at [237, 265] on link "Intelligence" at bounding box center [228, 273] width 41 height 41
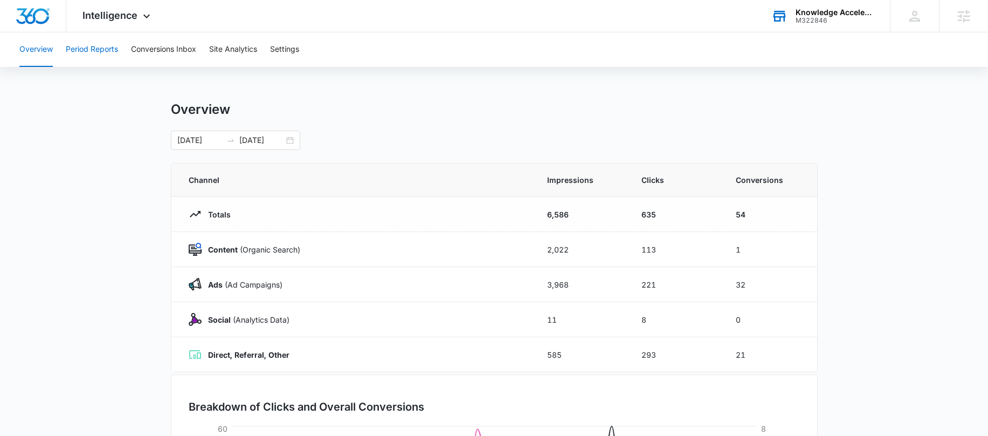
click at [79, 45] on button "Period Reports" at bounding box center [92, 49] width 52 height 35
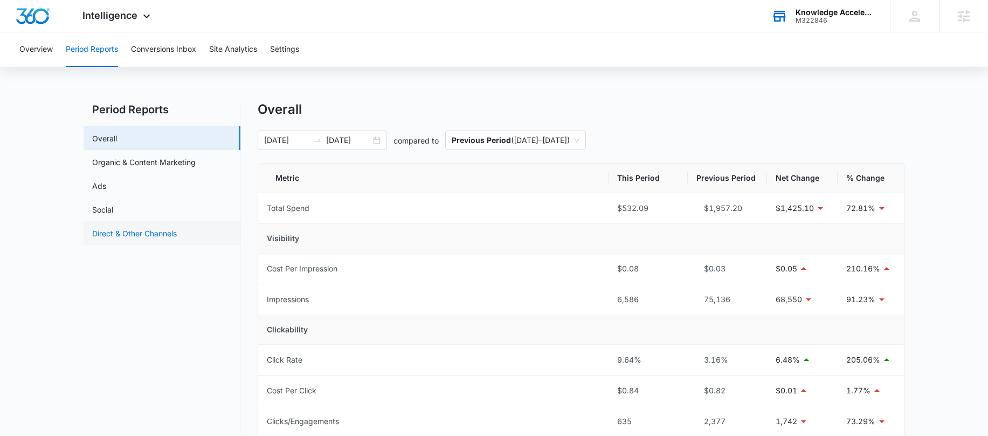
click at [137, 237] on link "Direct & Other Channels" at bounding box center [134, 233] width 85 height 11
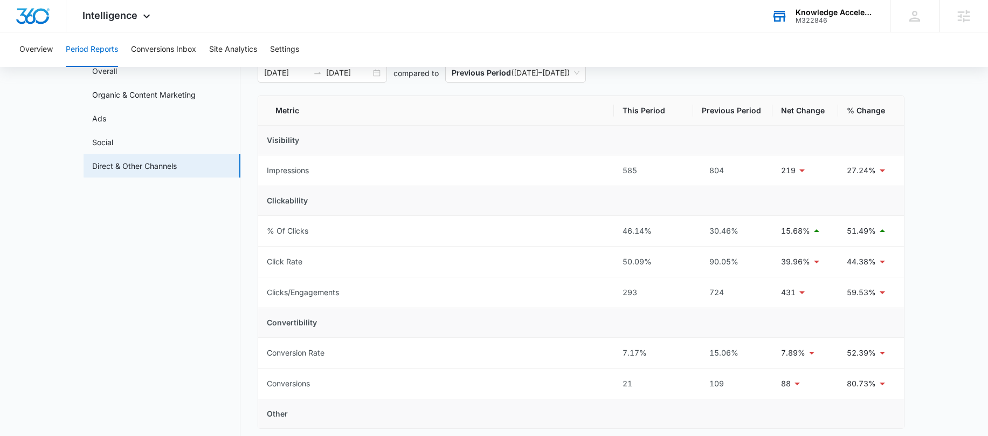
scroll to position [64, 0]
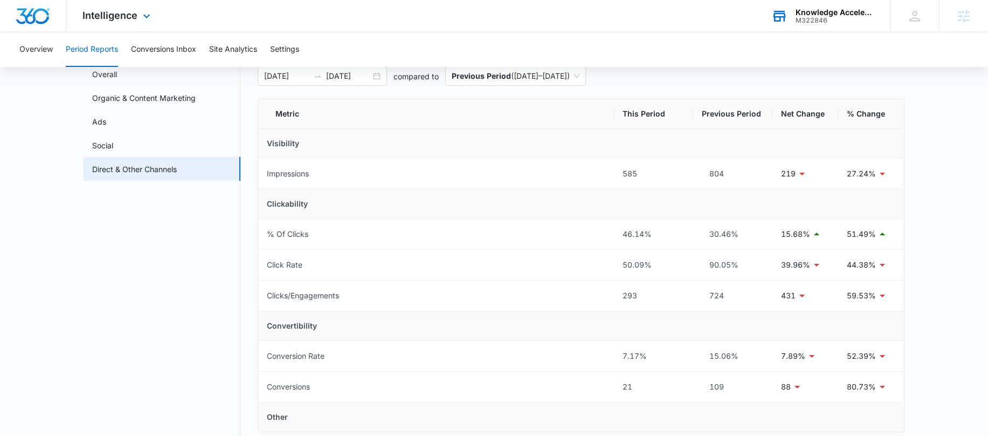
click at [136, 25] on div "Intelligence Apps Reputation Forms CRM Email Social Payments POS Content Ads In…" at bounding box center [117, 16] width 103 height 32
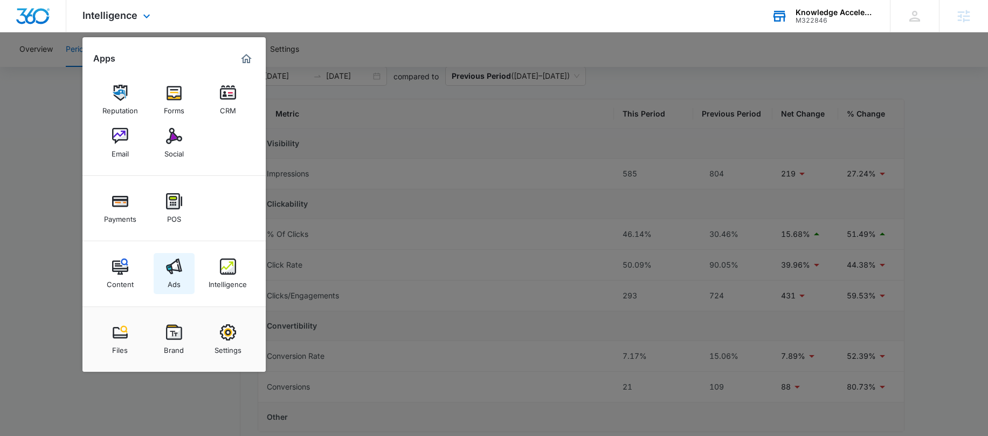
click at [179, 263] on img at bounding box center [174, 266] width 16 height 16
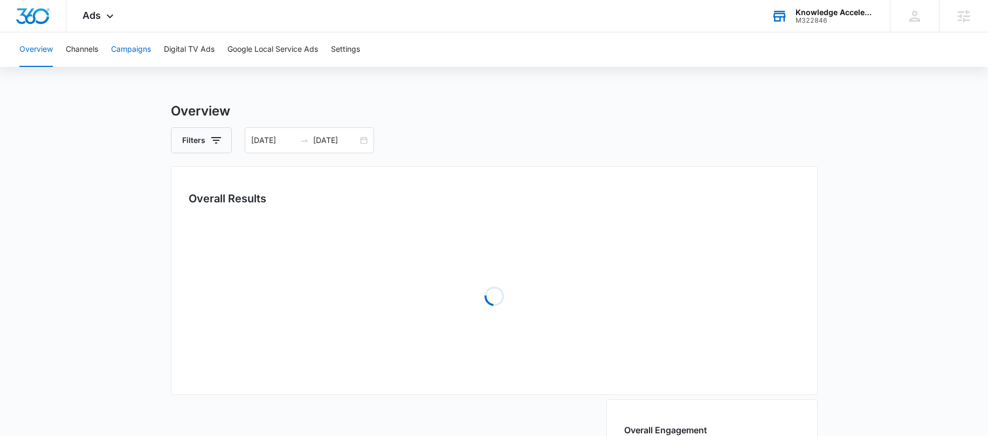
click at [138, 42] on button "Campaigns" at bounding box center [131, 49] width 40 height 35
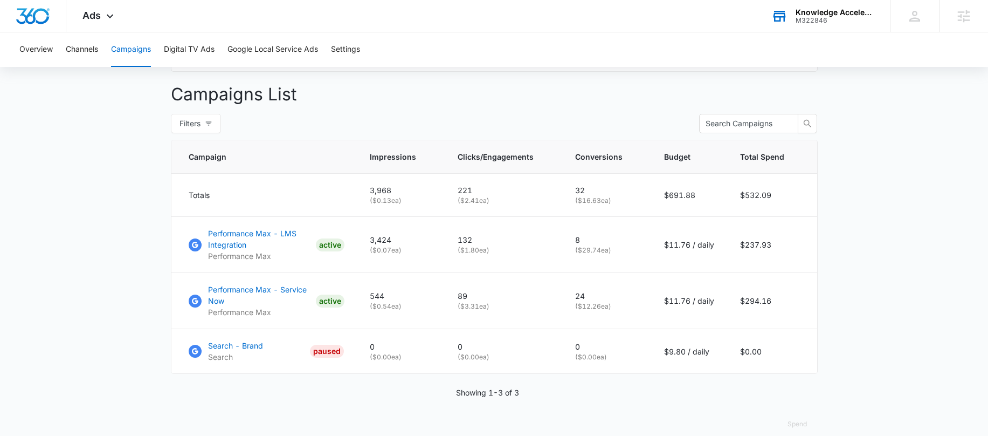
scroll to position [388, 0]
click at [107, 206] on main "Campaigns Filters [DATE] [DATE] Overall Results Impressions 4k 94.8% 76.3k prev…" at bounding box center [494, 80] width 988 height 735
click at [89, 22] on div "Ads Apps Reputation Forms CRM Email Social Payments POS Content Ads Intelligenc…" at bounding box center [99, 16] width 66 height 32
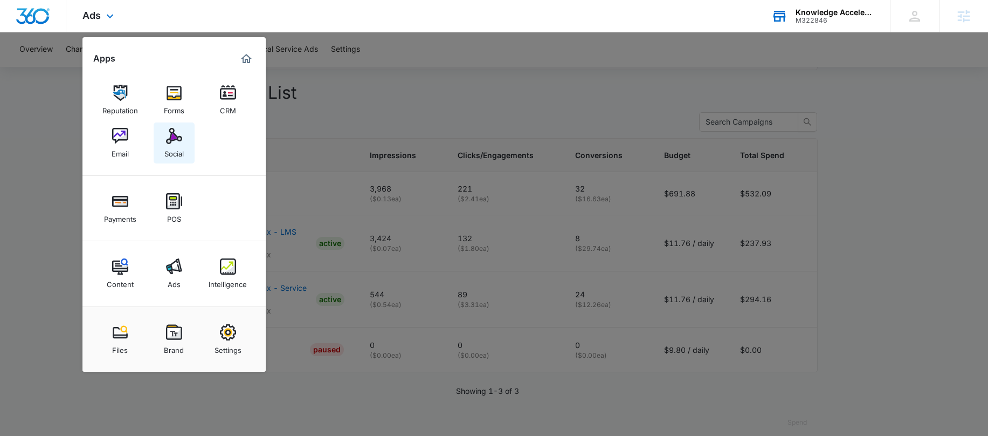
click at [169, 144] on div "Social" at bounding box center [173, 151] width 19 height 14
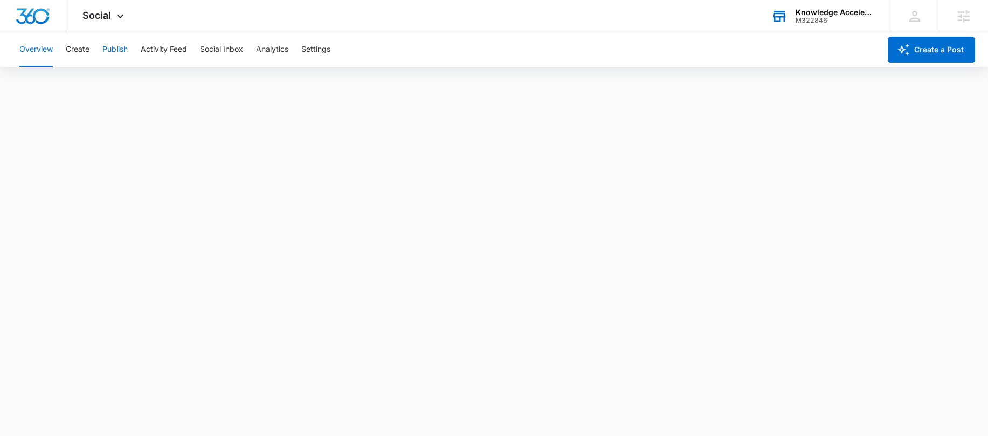
click at [109, 51] on button "Publish" at bounding box center [114, 49] width 25 height 35
